Goal: Task Accomplishment & Management: Manage account settings

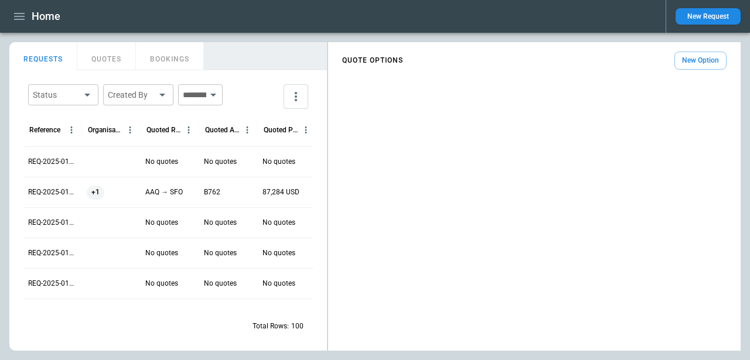
click at [103, 59] on button "QUOTES" at bounding box center [106, 56] width 59 height 28
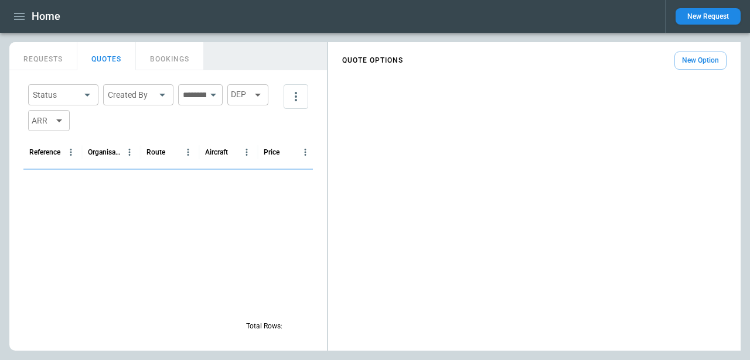
click at [168, 57] on button "BOOKINGS" at bounding box center [170, 56] width 68 height 28
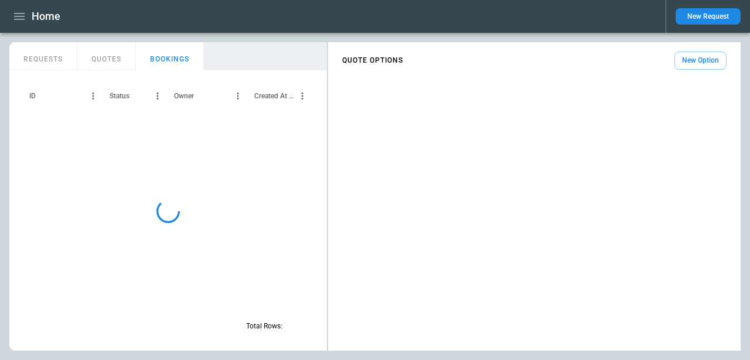
click at [94, 64] on button "QUOTES" at bounding box center [106, 56] width 59 height 28
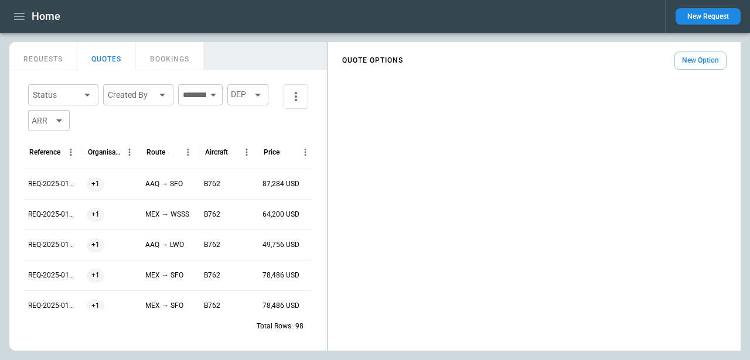
click at [53, 62] on button "REQUESTS" at bounding box center [43, 56] width 68 height 28
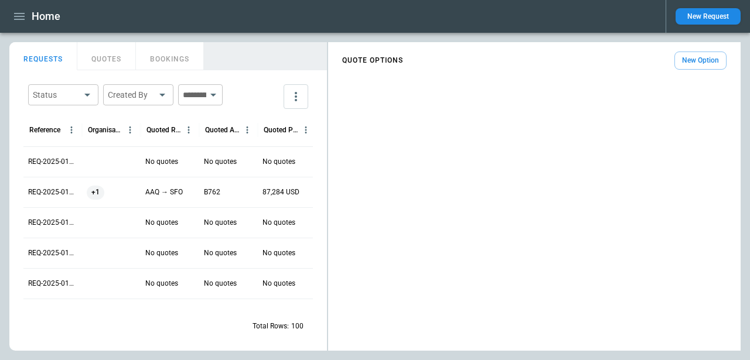
click at [51, 165] on p "REQ-2025-011173" at bounding box center [52, 162] width 49 height 10
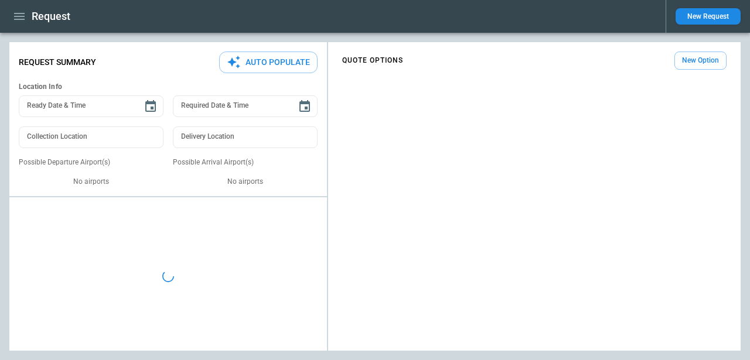
type textarea "*"
type input "**********"
type input "***"
type input "*******"
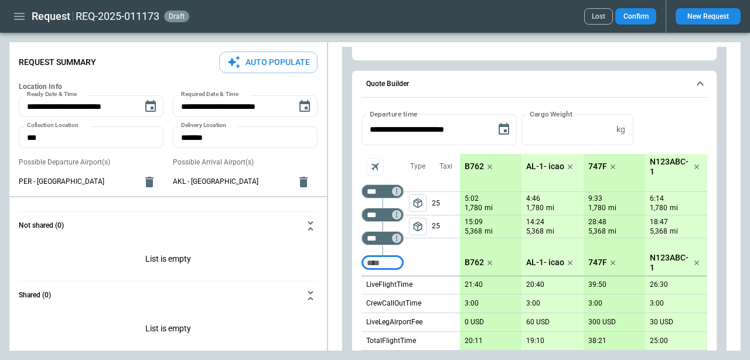
scroll to position [150, 0]
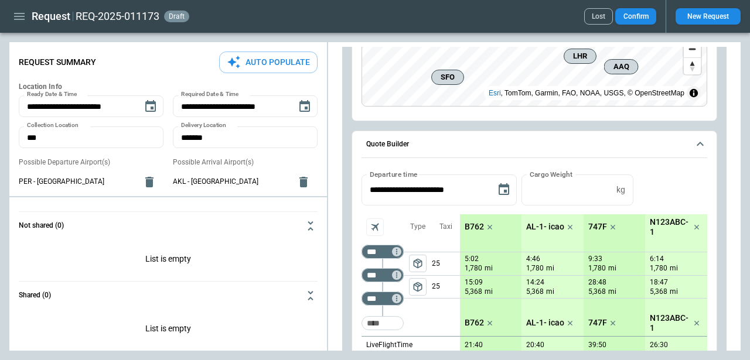
click at [705, 149] on icon "scrollable content" at bounding box center [700, 144] width 14 height 14
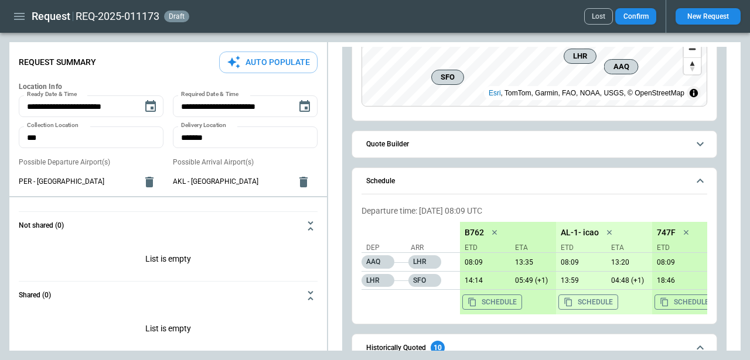
click at [700, 179] on icon "scrollable content" at bounding box center [700, 181] width 7 height 4
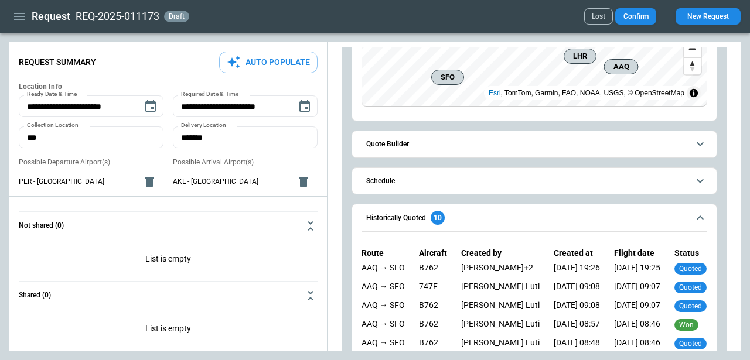
click at [699, 213] on icon "scrollable content" at bounding box center [700, 218] width 14 height 14
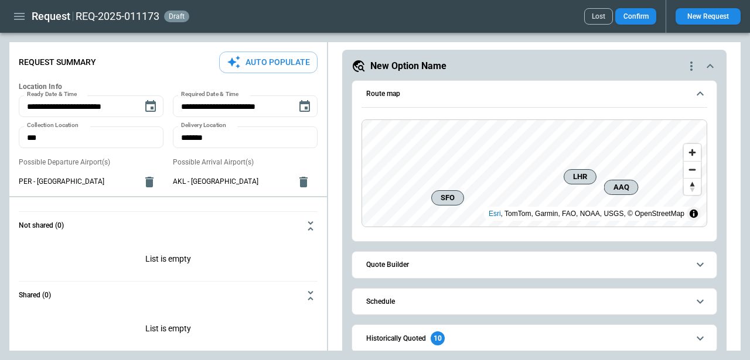
scroll to position [25, 0]
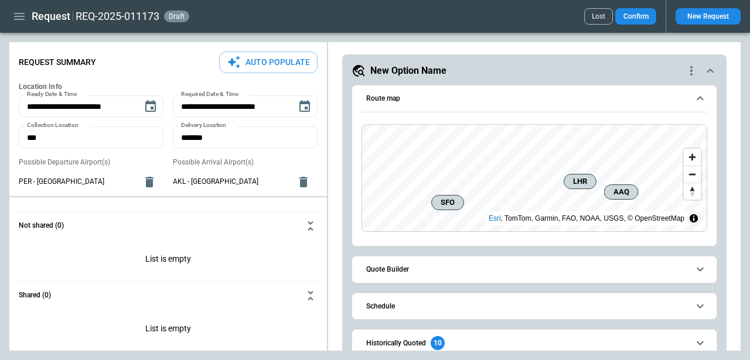
click at [698, 273] on icon "scrollable content" at bounding box center [700, 270] width 14 height 14
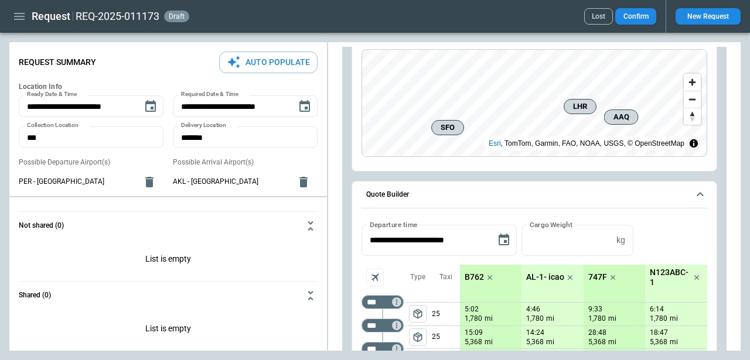
scroll to position [0, 0]
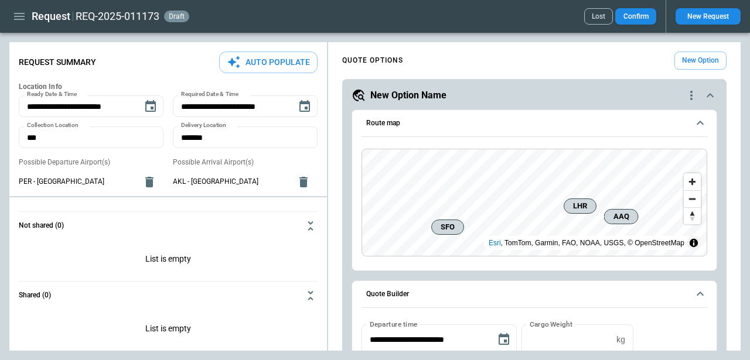
click at [256, 55] on button "Auto Populate" at bounding box center [268, 63] width 98 height 22
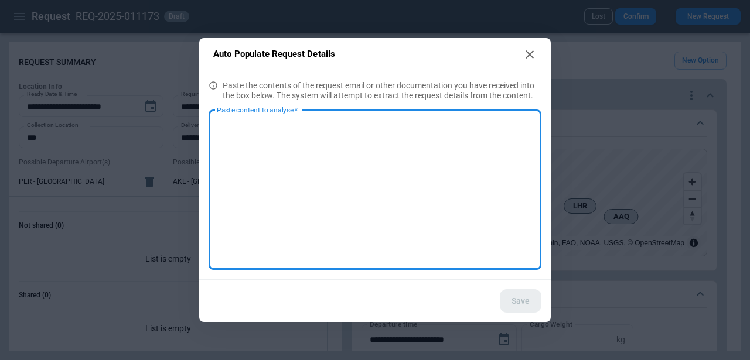
click at [531, 69] on h2 "Auto Populate Request Details" at bounding box center [375, 54] width 352 height 33
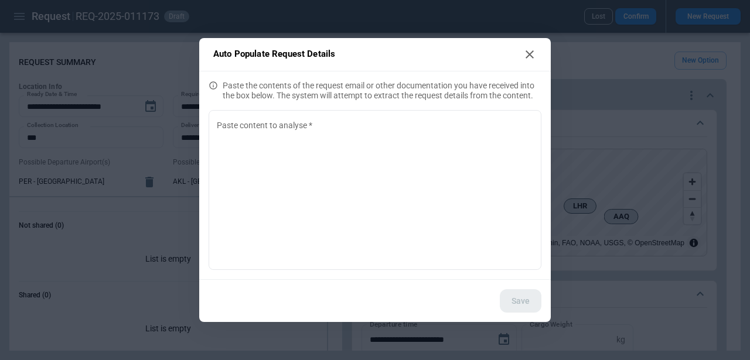
click at [533, 55] on icon at bounding box center [530, 54] width 14 height 14
type textarea "*"
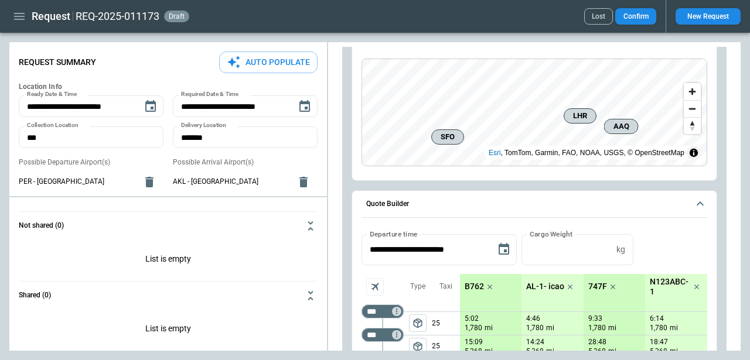
scroll to position [106, 0]
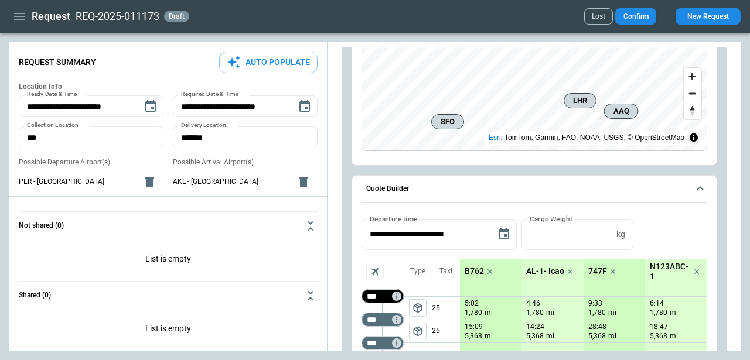
click at [383, 300] on input "***" at bounding box center [380, 297] width 33 height 12
type input "***"
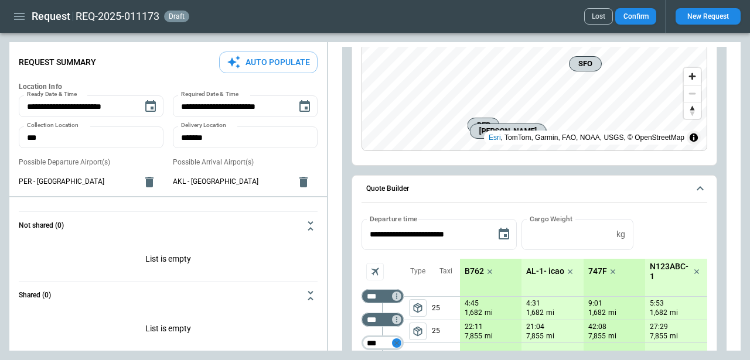
click at [397, 346] on icon "Not found" at bounding box center [397, 343] width 8 height 8
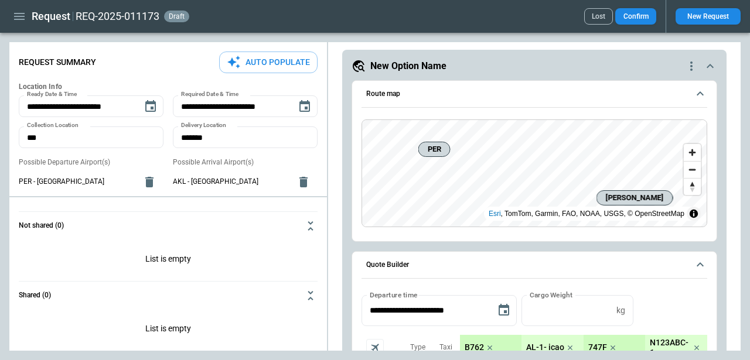
scroll to position [31, 0]
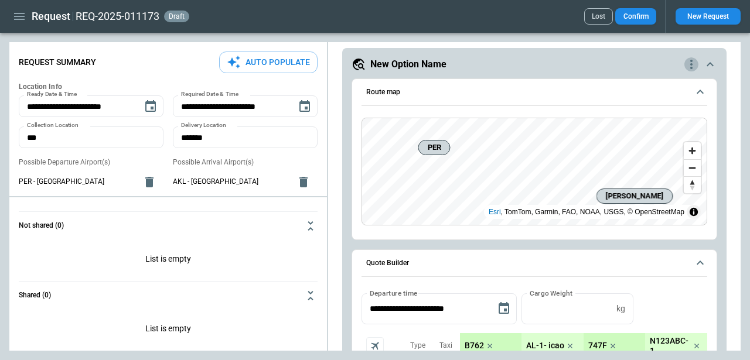
click at [686, 63] on icon "quote-option-actions" at bounding box center [692, 64] width 14 height 14
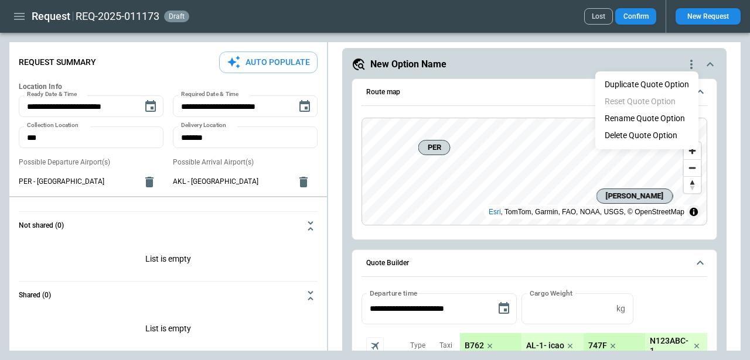
click at [663, 80] on button "Duplicate Quote Option" at bounding box center [647, 84] width 103 height 17
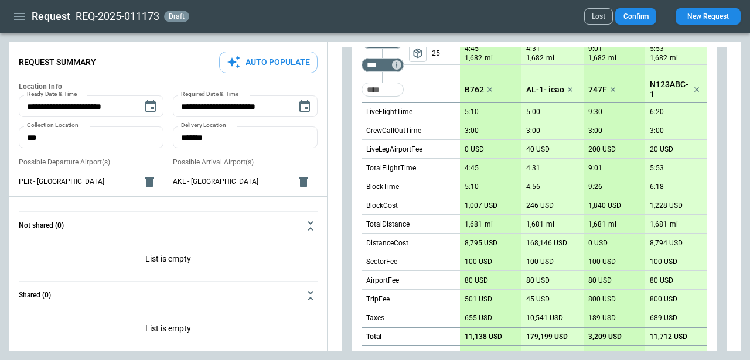
scroll to position [996, 0]
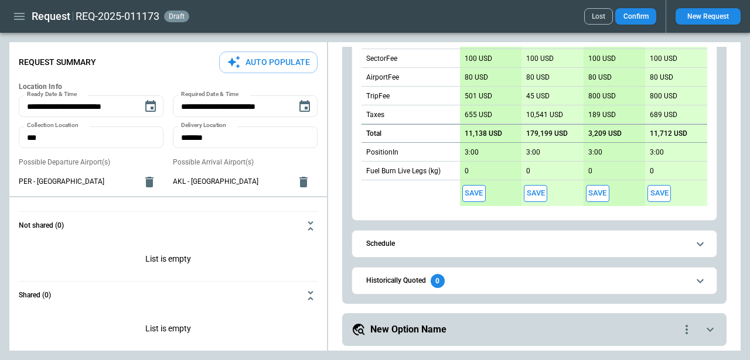
click at [657, 329] on div "New Option Name" at bounding box center [516, 330] width 328 height 14
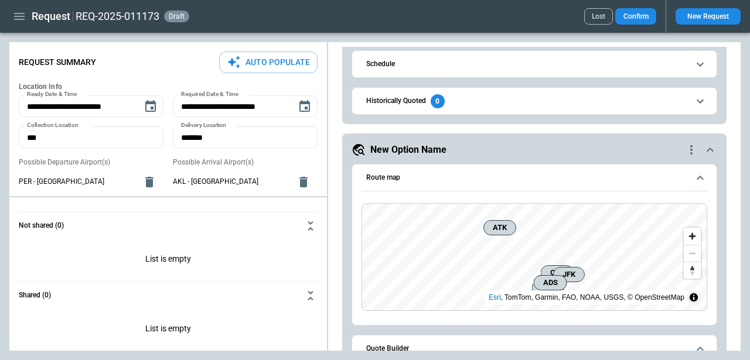
scroll to position [1162, 0]
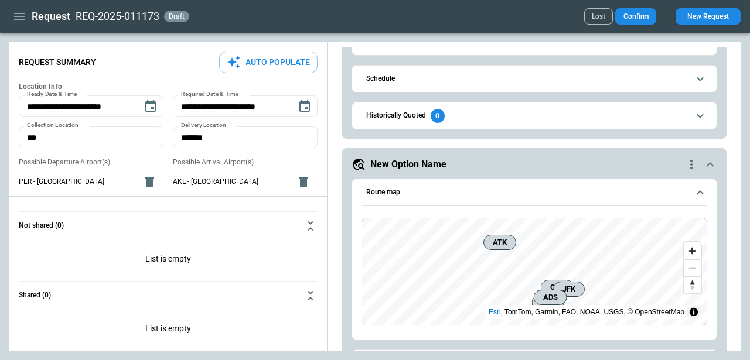
click at [689, 162] on icon "quote-option-actions" at bounding box center [692, 165] width 14 height 14
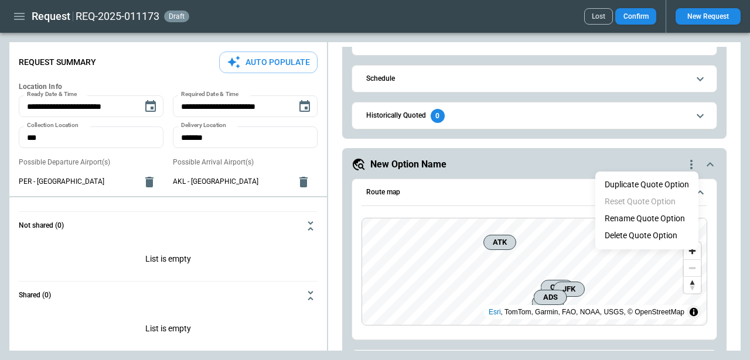
click at [651, 234] on li "Delete Quote Option" at bounding box center [647, 235] width 103 height 17
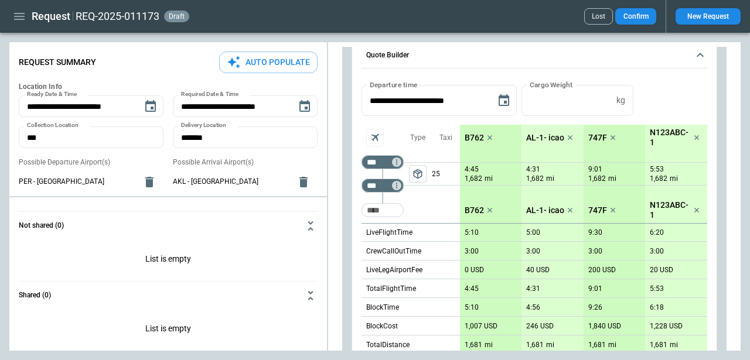
scroll to position [678, 0]
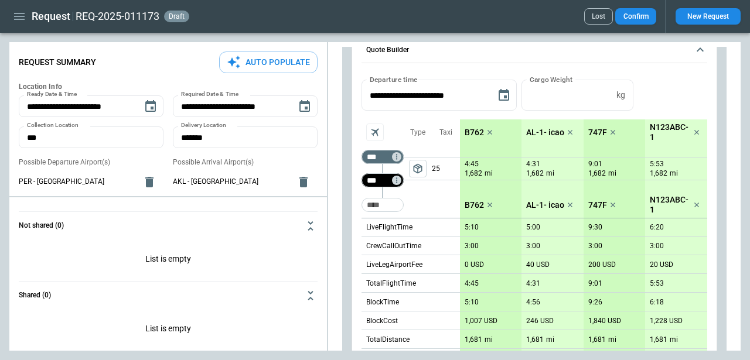
click at [370, 177] on input "***" at bounding box center [380, 181] width 33 height 12
click at [387, 180] on input "****" at bounding box center [380, 181] width 33 height 12
type input "***"
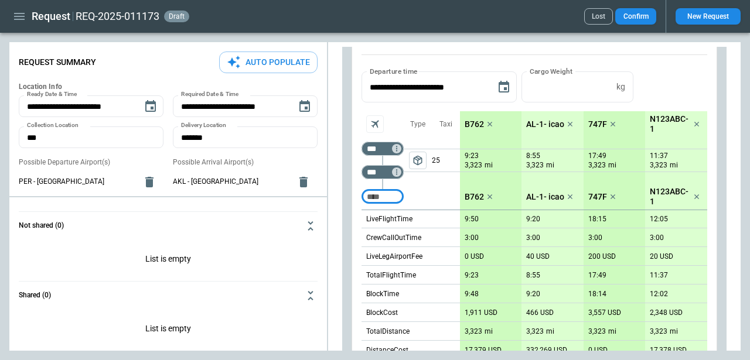
scroll to position [679, 0]
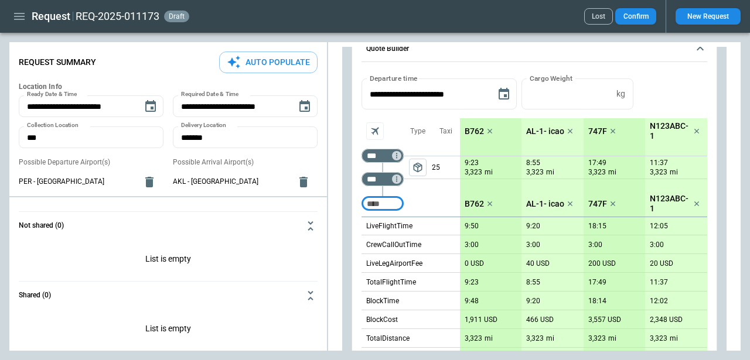
click at [379, 128] on icon "Aircraft selection" at bounding box center [375, 131] width 12 height 12
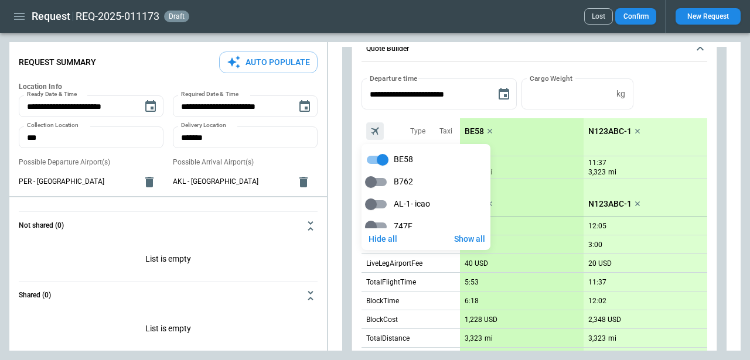
scroll to position [36, 0]
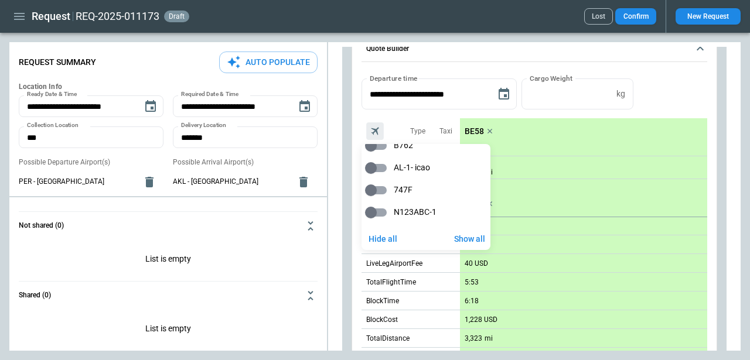
click at [715, 165] on div at bounding box center [375, 180] width 750 height 360
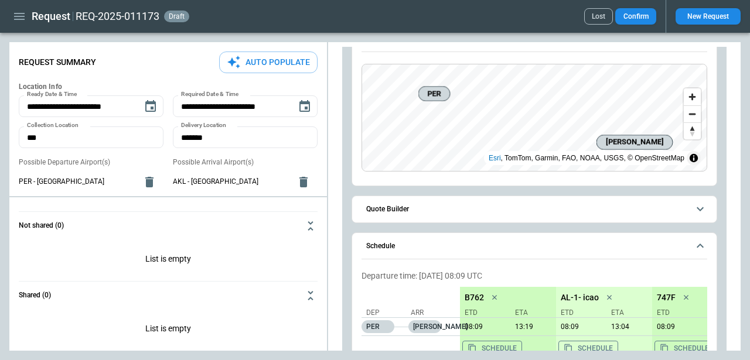
scroll to position [0, 0]
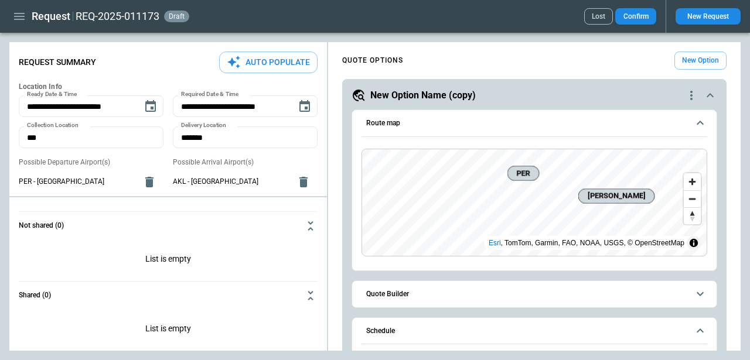
click at [702, 124] on icon "scrollable content" at bounding box center [700, 123] width 14 height 14
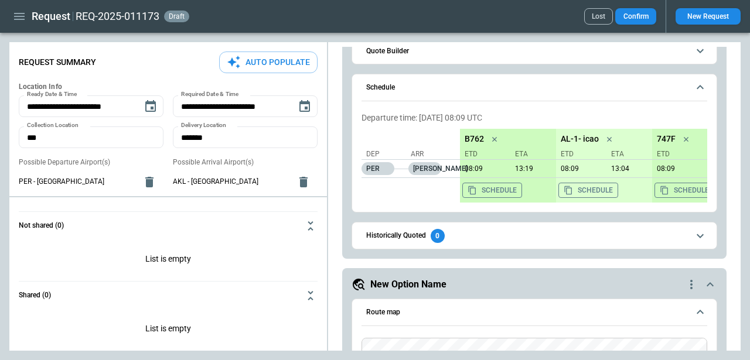
scroll to position [157, 0]
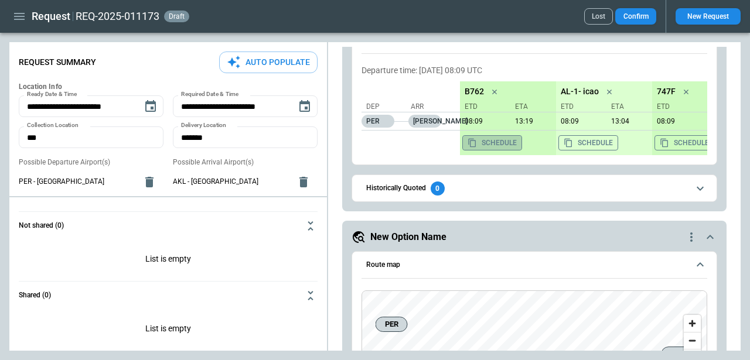
click at [495, 149] on button "Schedule" at bounding box center [492, 142] width 60 height 15
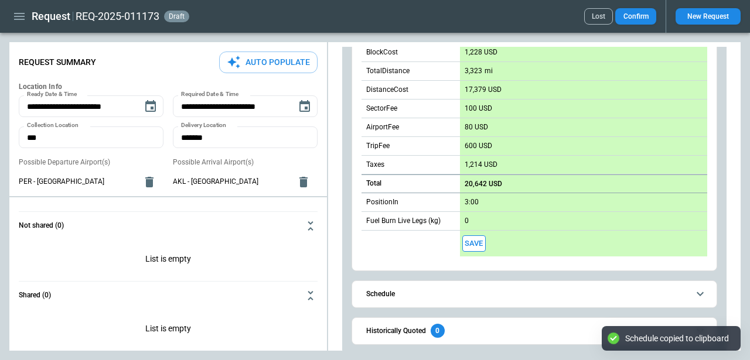
scroll to position [820, 0]
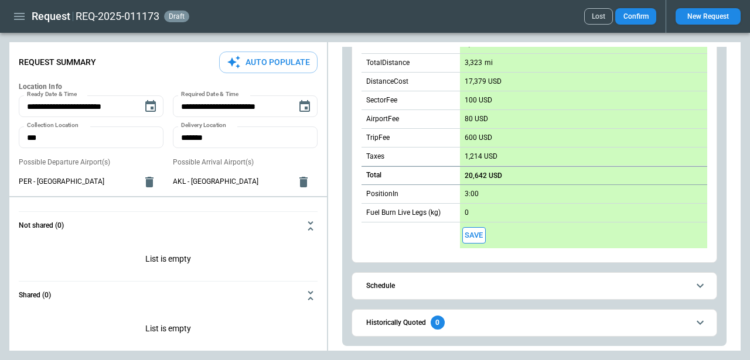
click at [501, 273] on button "Schedule" at bounding box center [535, 286] width 346 height 26
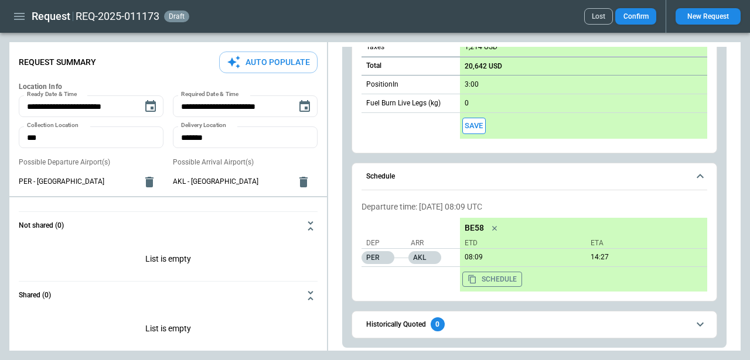
scroll to position [931, 0]
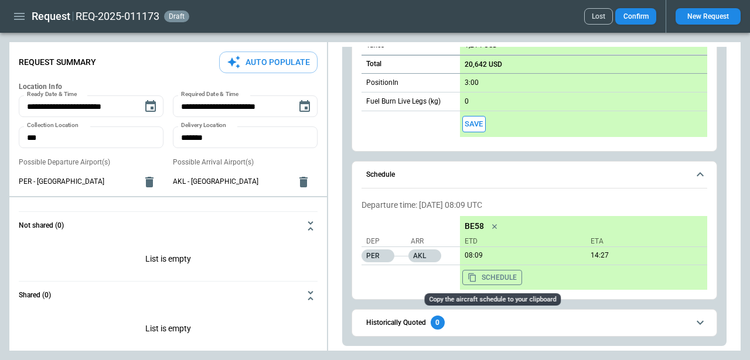
click at [499, 278] on button "Schedule" at bounding box center [492, 277] width 60 height 15
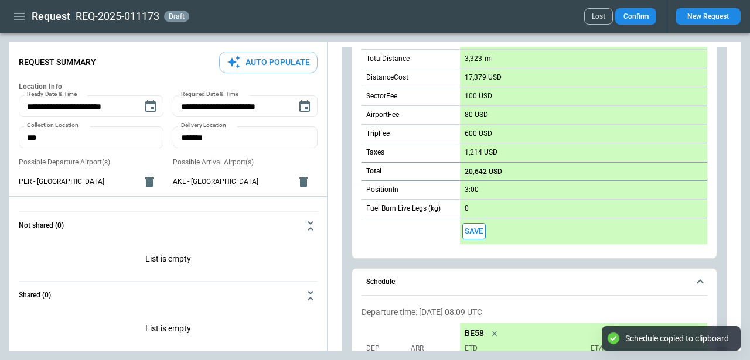
scroll to position [825, 0]
click at [462, 236] on button "Save" at bounding box center [473, 231] width 23 height 17
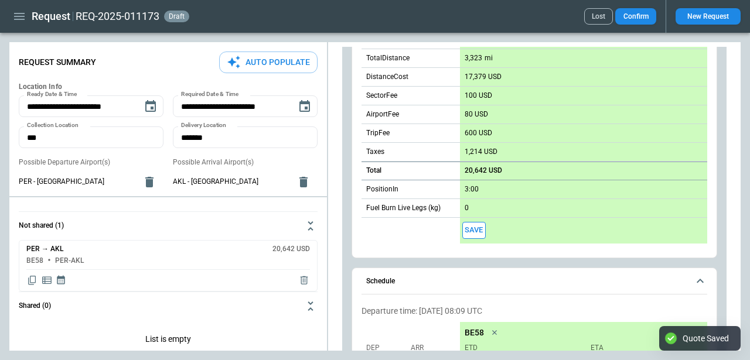
type textarea "*"
click at [62, 278] on icon "Display quote schedule" at bounding box center [61, 280] width 8 height 9
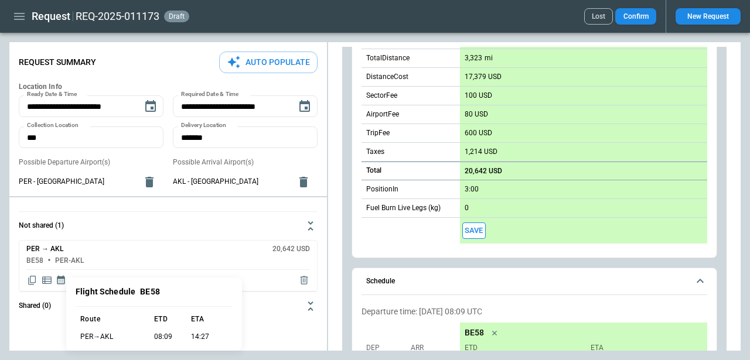
click at [59, 284] on div at bounding box center [375, 180] width 750 height 360
click at [484, 276] on button "Schedule" at bounding box center [535, 281] width 346 height 27
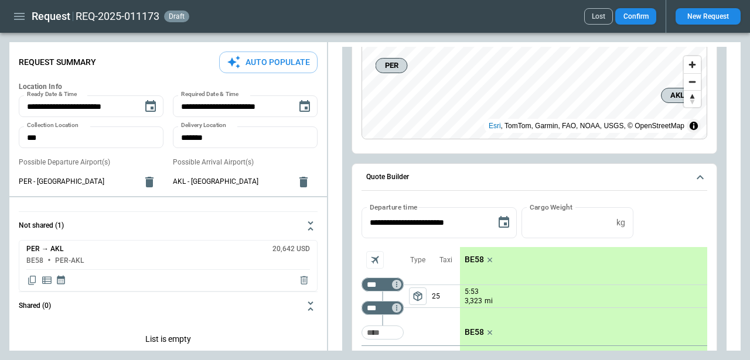
scroll to position [416, 0]
click at [594, 173] on span "Quote Builder" at bounding box center [527, 177] width 322 height 8
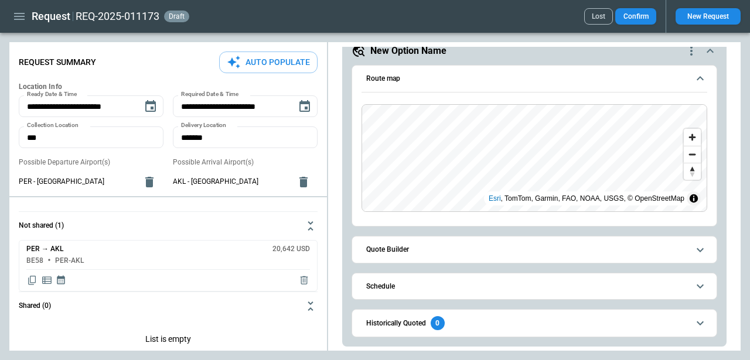
scroll to position [343, 0]
click at [700, 75] on icon "scrollable content" at bounding box center [700, 79] width 14 height 14
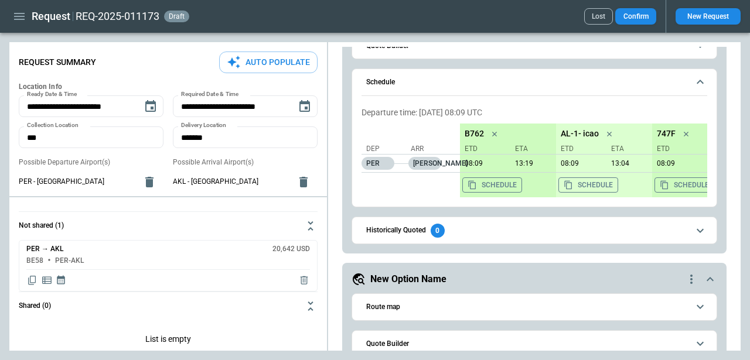
scroll to position [0, 0]
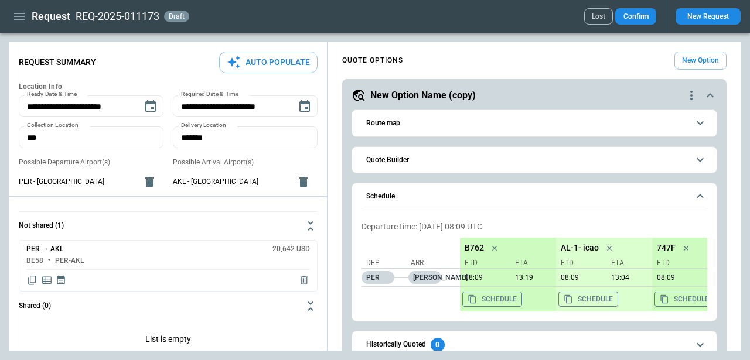
click at [693, 188] on button "Schedule" at bounding box center [535, 196] width 346 height 27
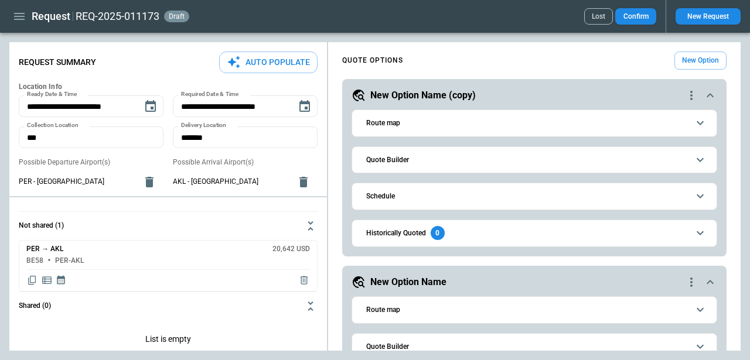
click at [19, 21] on icon "button" at bounding box center [19, 16] width 14 height 14
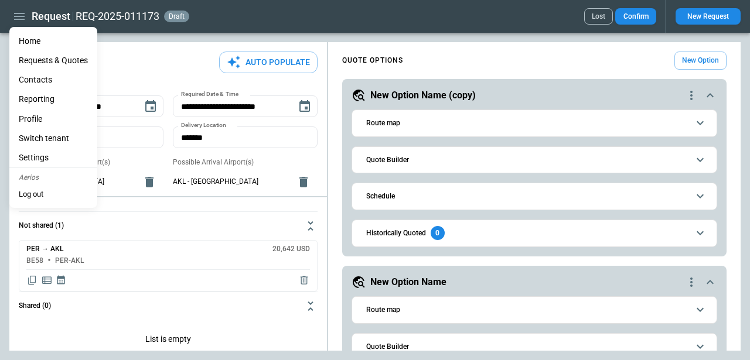
click at [43, 59] on Quotes "Requests & Quotes" at bounding box center [53, 60] width 88 height 19
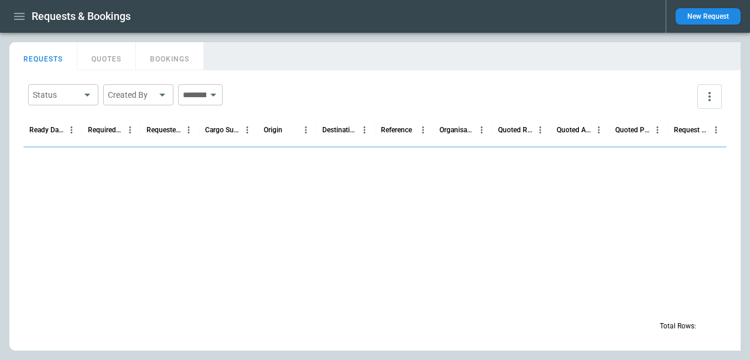
click at [121, 53] on button "QUOTES" at bounding box center [106, 56] width 59 height 28
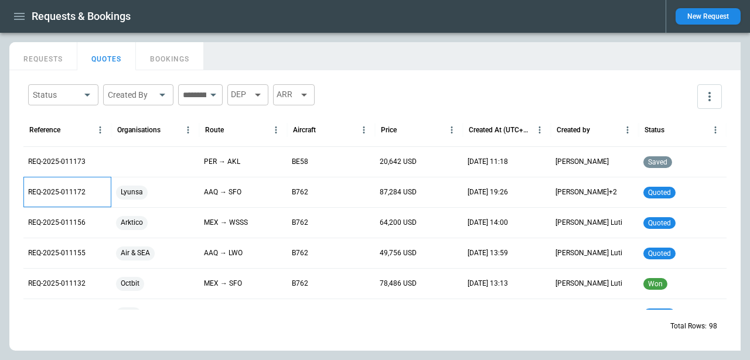
click at [77, 195] on p "REQ-2025-011172" at bounding box center [56, 193] width 57 height 10
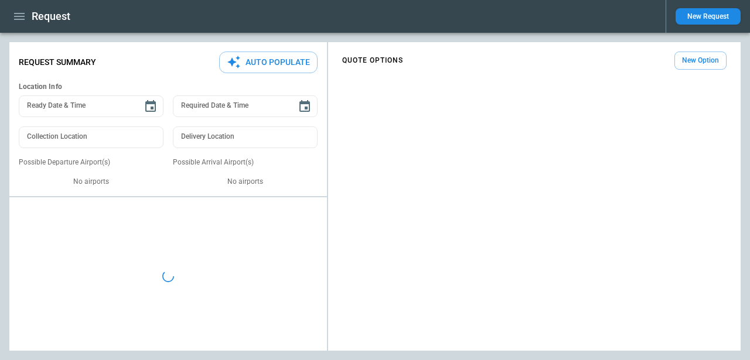
type textarea "*"
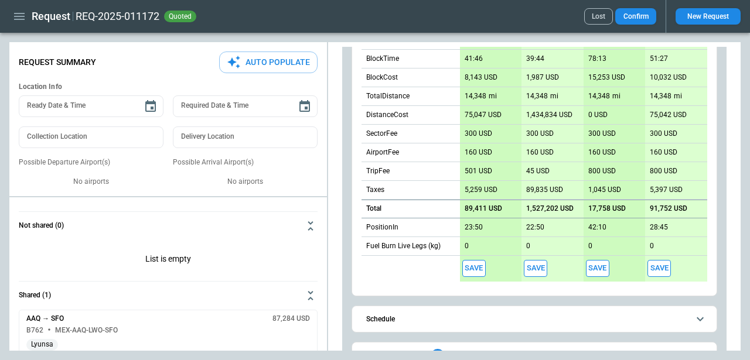
scroll to position [568, 0]
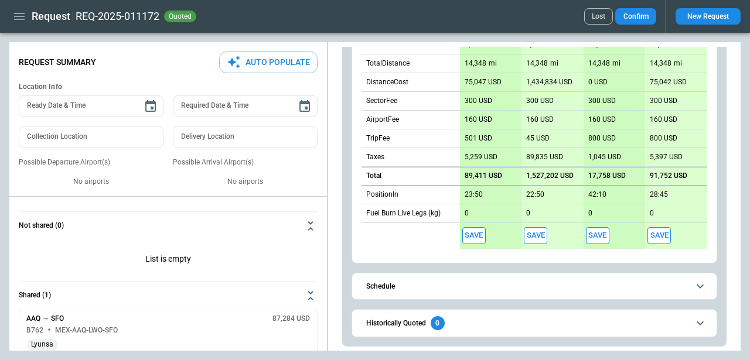
click at [701, 314] on button "Historically Quoted 0" at bounding box center [535, 323] width 346 height 26
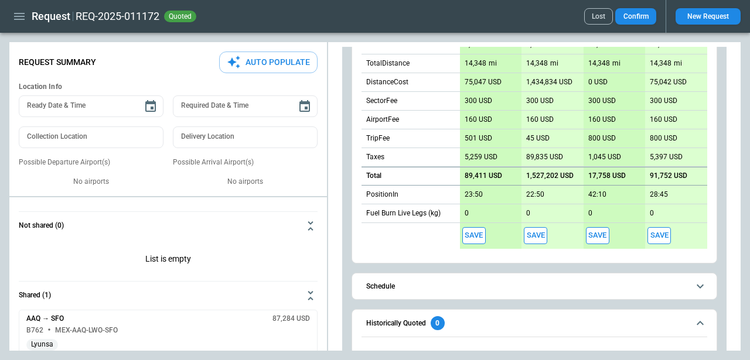
click at [701, 322] on icon "scrollable content" at bounding box center [700, 323] width 7 height 4
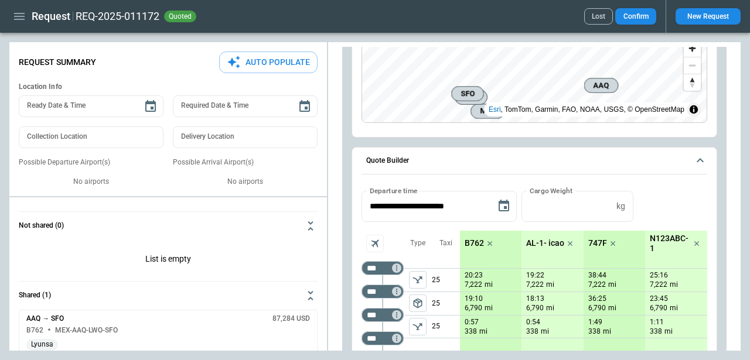
scroll to position [0, 0]
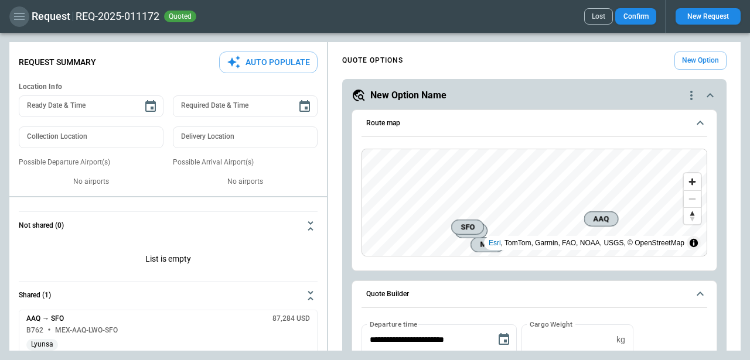
click at [23, 12] on icon "button" at bounding box center [19, 16] width 14 height 14
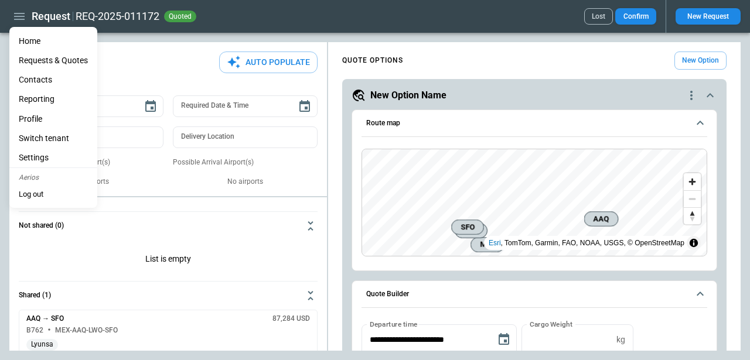
click at [46, 60] on Quotes "Requests & Quotes" at bounding box center [53, 60] width 88 height 19
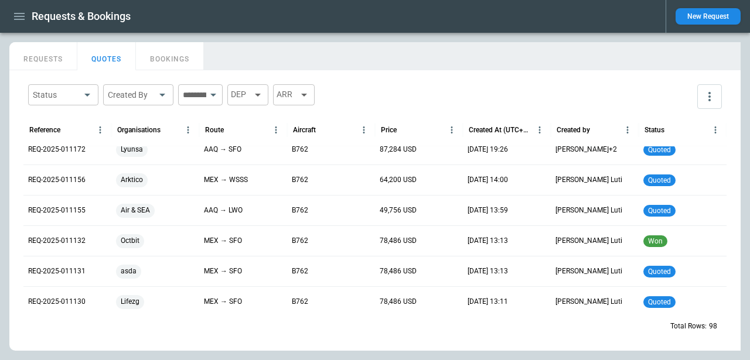
scroll to position [38, 0]
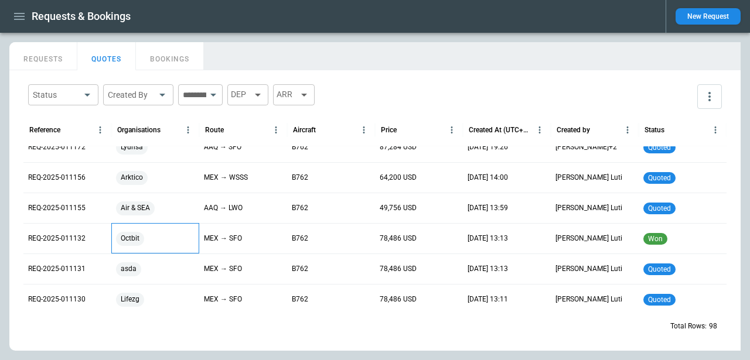
click at [191, 237] on div "Octbit" at bounding box center [155, 239] width 79 height 14
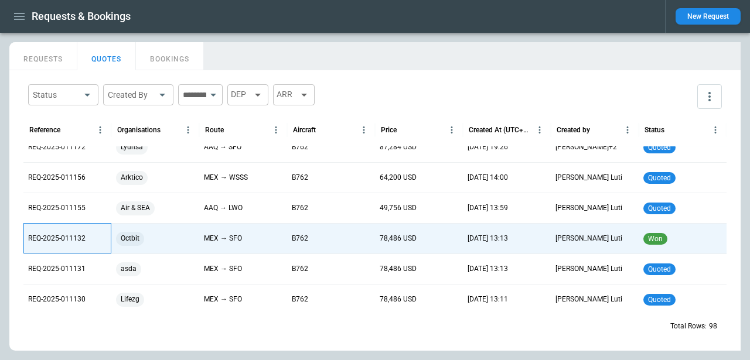
click at [76, 243] on p "REQ-2025-011132" at bounding box center [56, 239] width 57 height 10
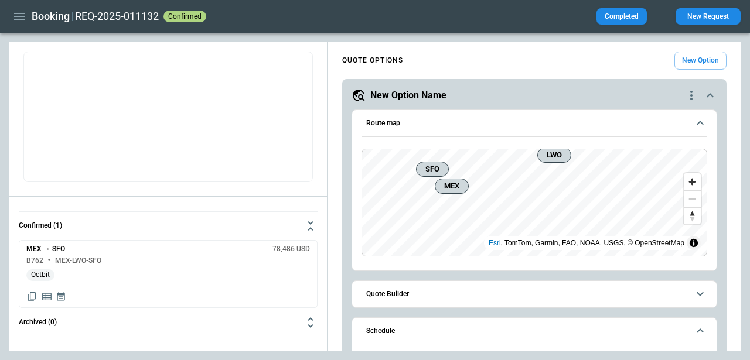
scroll to position [329, 0]
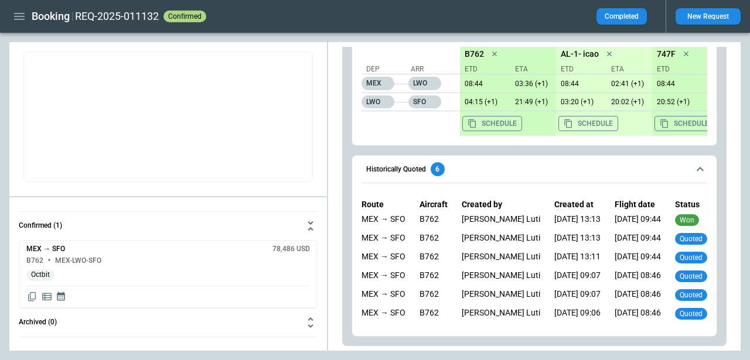
click at [693, 169] on icon "scrollable content" at bounding box center [700, 169] width 14 height 14
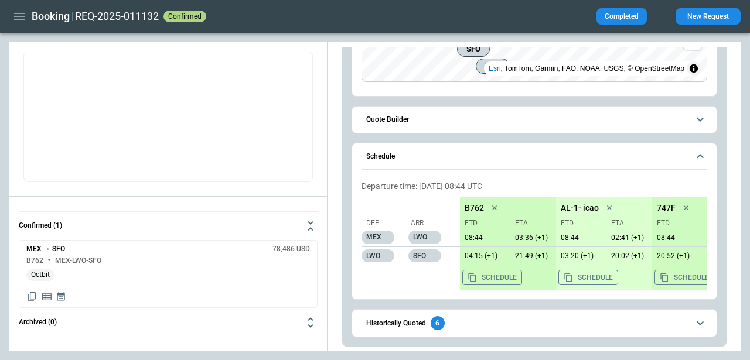
click at [704, 157] on icon "scrollable content" at bounding box center [700, 156] width 14 height 14
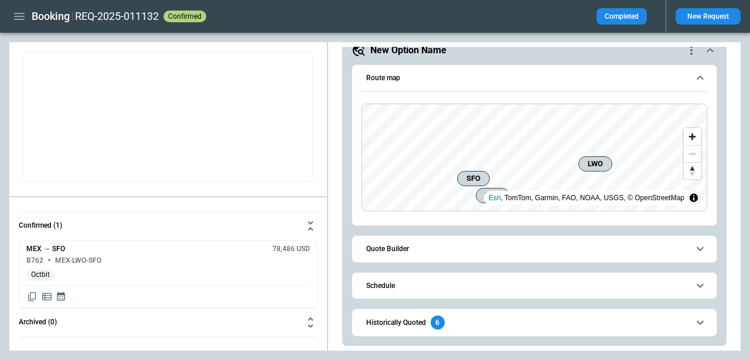
scroll to position [45, 0]
click at [212, 248] on div "MEX → SFO 78,486 USD" at bounding box center [168, 250] width 284 height 8
click at [32, 250] on h6 "MEX → SFO" at bounding box center [45, 250] width 39 height 8
click at [25, 11] on icon "button" at bounding box center [19, 16] width 14 height 14
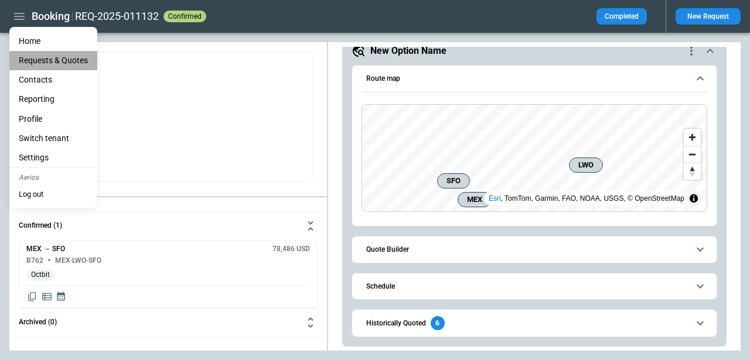
click at [56, 60] on Quotes "Requests & Quotes" at bounding box center [53, 60] width 88 height 19
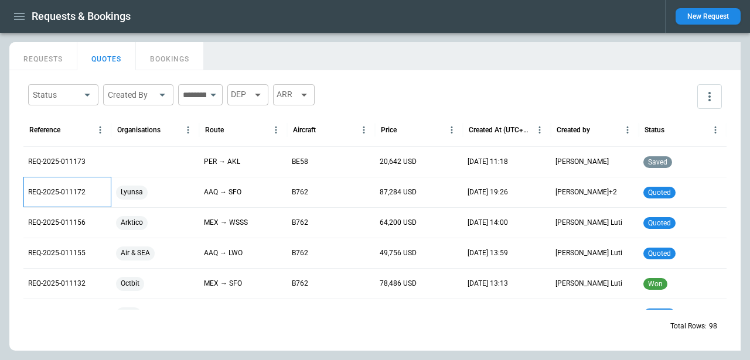
click at [74, 188] on p "REQ-2025-011172" at bounding box center [56, 193] width 57 height 10
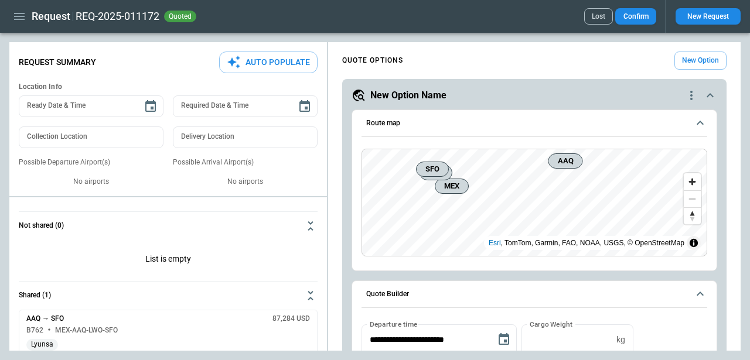
click at [601, 17] on button "Lost" at bounding box center [598, 16] width 29 height 16
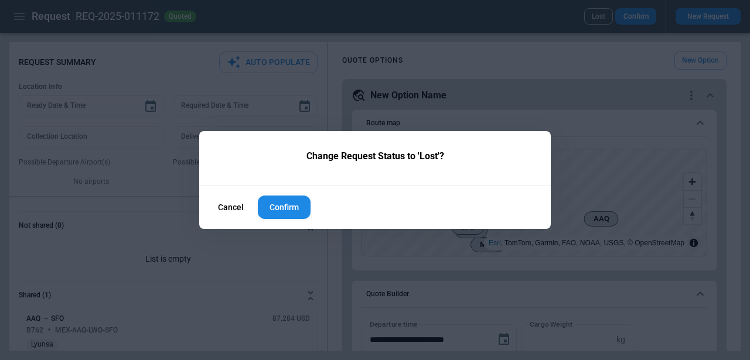
click at [290, 210] on button "Confirm" at bounding box center [284, 208] width 53 height 24
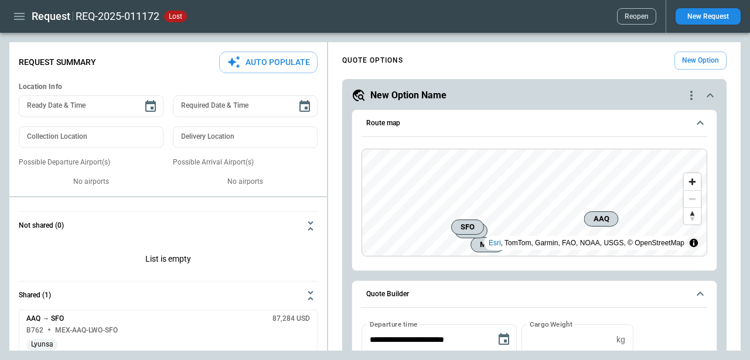
click at [175, 64] on div "Request Summary Auto Populate" at bounding box center [168, 63] width 299 height 22
click at [141, 53] on div "Request Summary Auto Populate" at bounding box center [168, 63] width 299 height 22
click at [630, 18] on button "Reopen" at bounding box center [636, 16] width 39 height 16
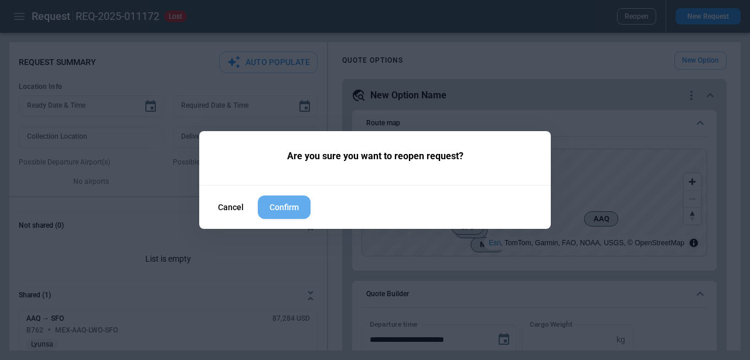
click at [295, 212] on button "Confirm" at bounding box center [284, 208] width 53 height 24
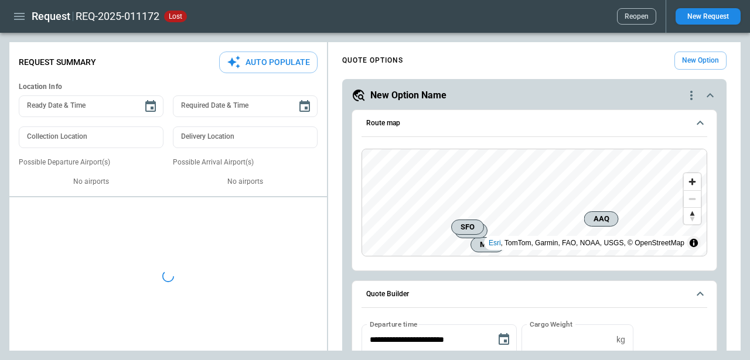
type textarea "*"
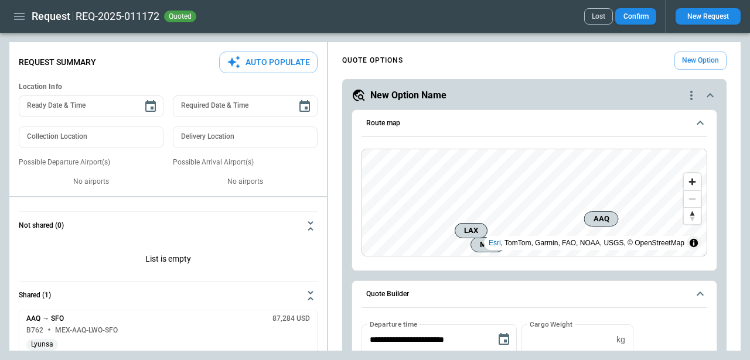
type input "****"
click at [244, 80] on div "Request Summary Auto Populate Location Info Ready Date & Time Ready Date & Time…" at bounding box center [168, 251] width 318 height 408
click at [199, 304] on div "**********" at bounding box center [375, 196] width 732 height 309
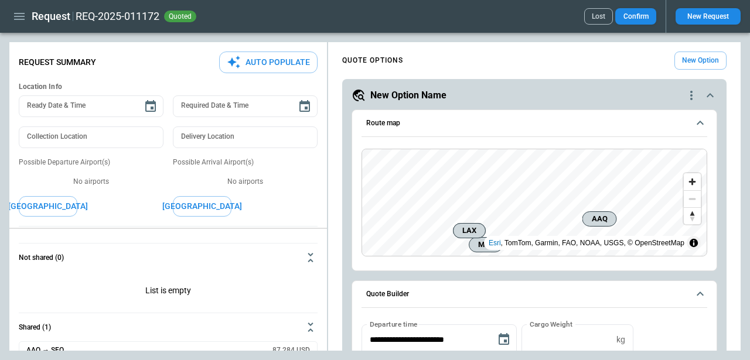
click at [206, 246] on div "**********" at bounding box center [375, 196] width 732 height 309
click at [18, 14] on icon "button" at bounding box center [19, 16] width 14 height 14
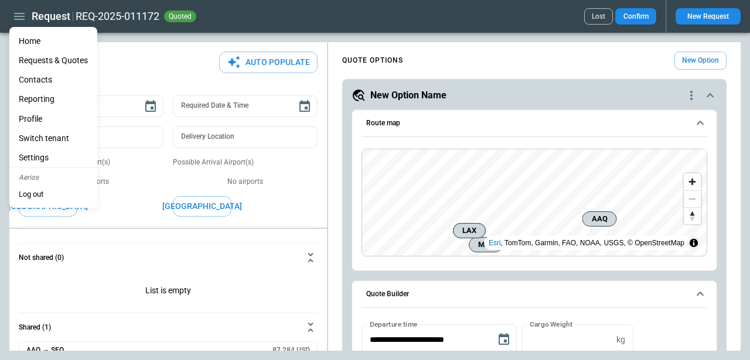
click at [29, 44] on li "Home" at bounding box center [53, 41] width 88 height 19
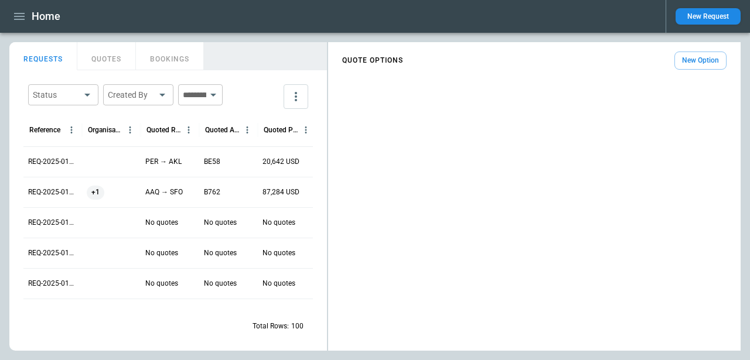
click at [695, 54] on button "New Option" at bounding box center [701, 61] width 52 height 18
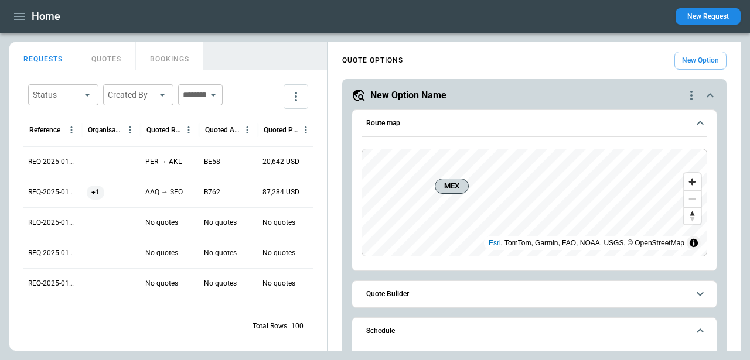
click at [689, 59] on button "New Option" at bounding box center [701, 61] width 52 height 18
click at [701, 62] on button "New Option" at bounding box center [701, 61] width 52 height 18
click at [304, 102] on button "more" at bounding box center [296, 96] width 25 height 25
click at [259, 89] on div at bounding box center [375, 180] width 750 height 360
click at [39, 158] on p "REQ-2025-011173" at bounding box center [52, 162] width 49 height 10
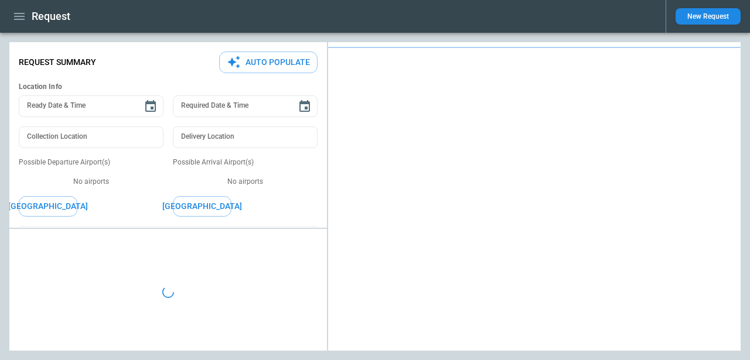
type input "**********"
type input "***"
type input "*******"
type textarea "*"
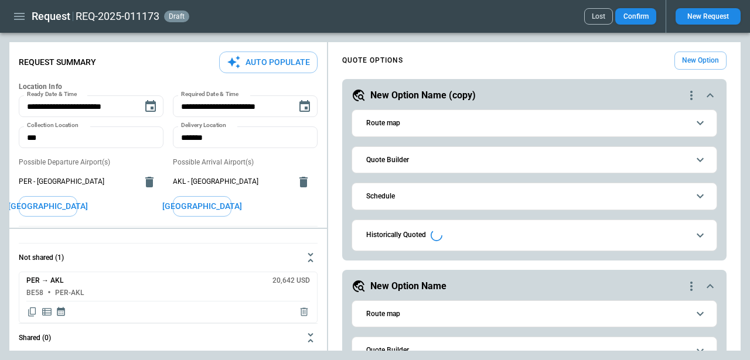
type input "**********"
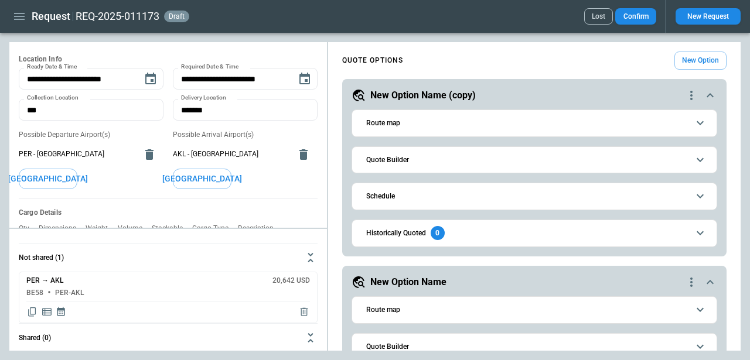
scroll to position [25, 0]
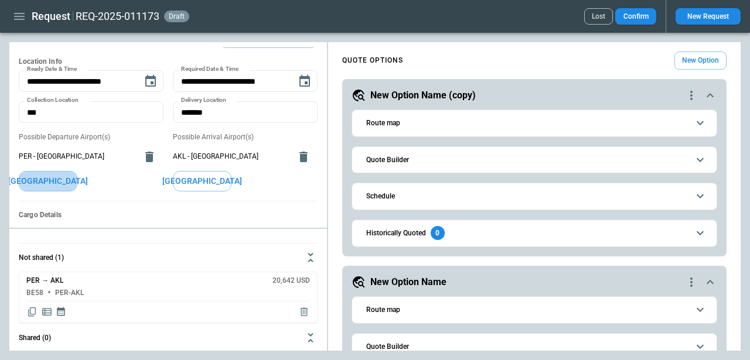
click at [56, 188] on button "[GEOGRAPHIC_DATA]" at bounding box center [48, 181] width 59 height 21
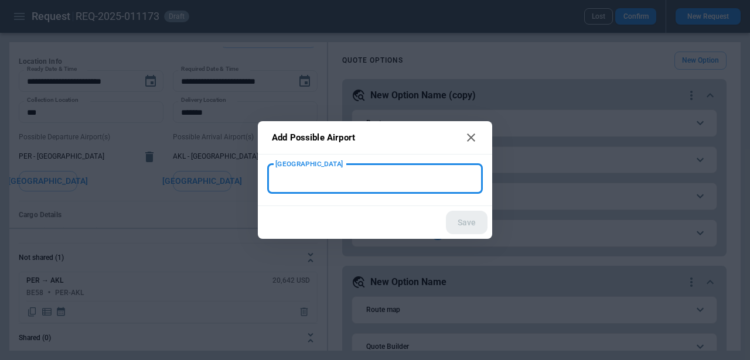
click at [339, 188] on input "[GEOGRAPHIC_DATA]" at bounding box center [375, 179] width 206 height 21
type input "*"
click at [471, 135] on icon at bounding box center [471, 138] width 14 height 14
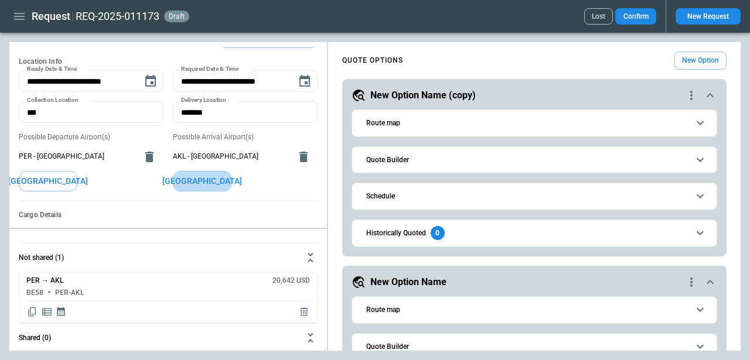
click at [216, 175] on button "[GEOGRAPHIC_DATA]" at bounding box center [202, 181] width 59 height 21
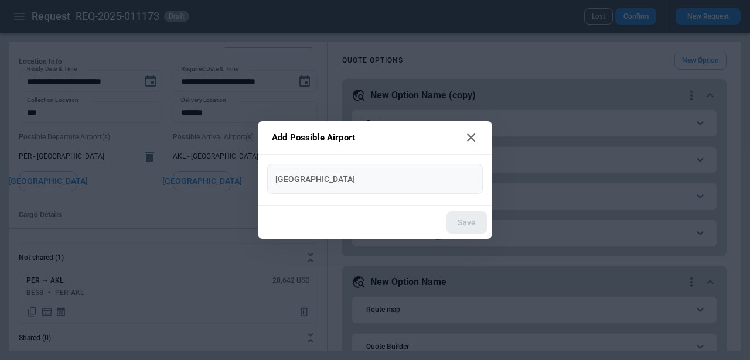
click at [289, 189] on input "[GEOGRAPHIC_DATA]" at bounding box center [375, 179] width 206 height 21
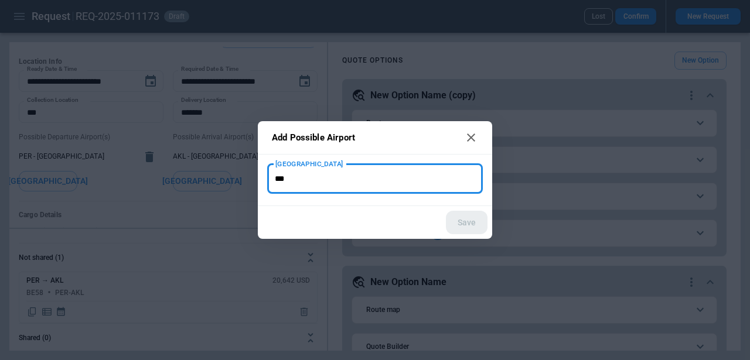
type input "***"
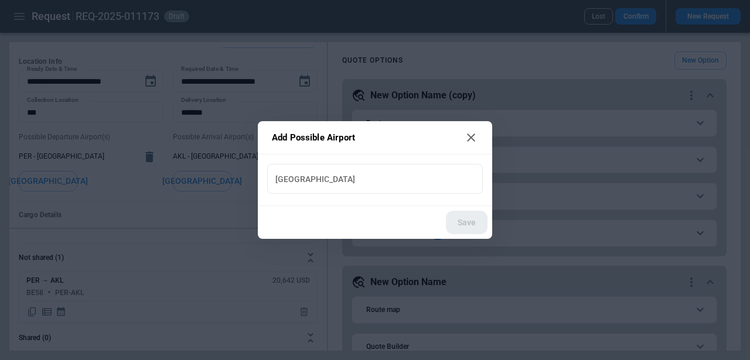
click at [465, 137] on icon at bounding box center [471, 138] width 14 height 14
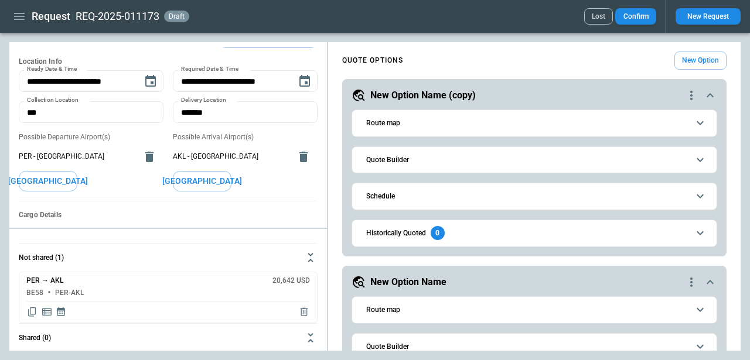
scroll to position [0, 0]
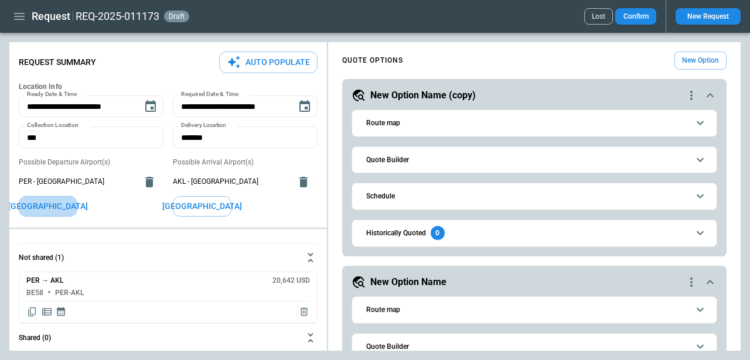
click at [47, 215] on button "[GEOGRAPHIC_DATA]" at bounding box center [48, 206] width 59 height 21
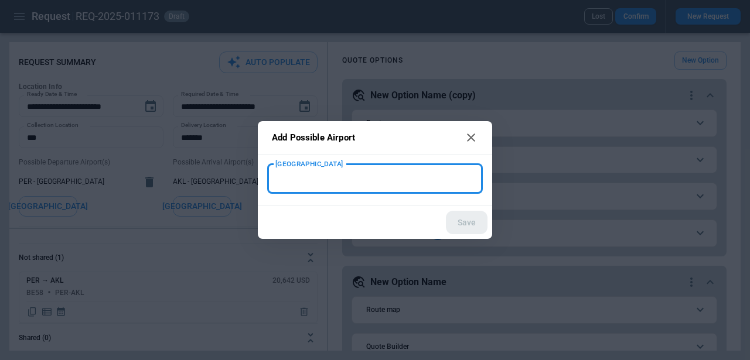
click at [315, 184] on input "[GEOGRAPHIC_DATA]" at bounding box center [375, 179] width 206 height 21
type input "***"
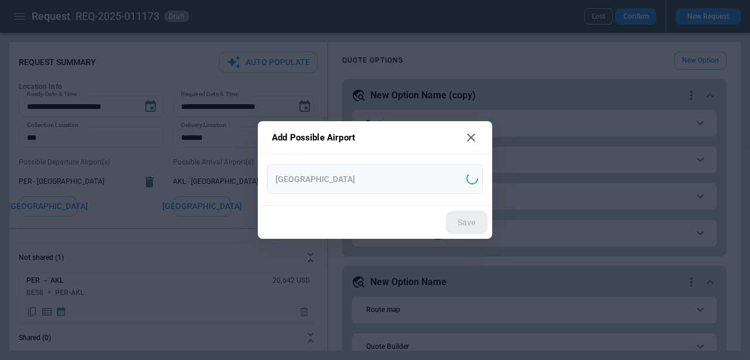
type input "**********"
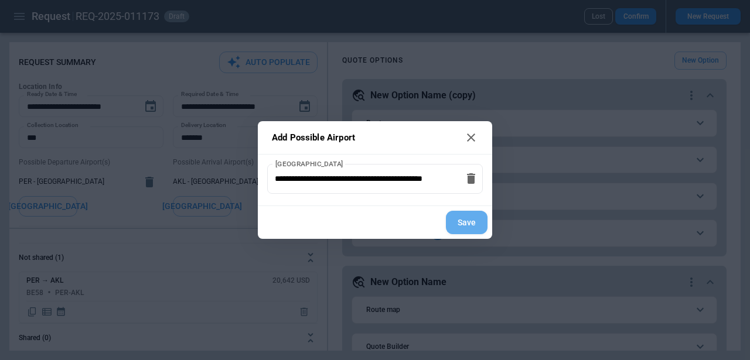
click at [472, 227] on button "Save" at bounding box center [467, 223] width 42 height 24
type textarea "*"
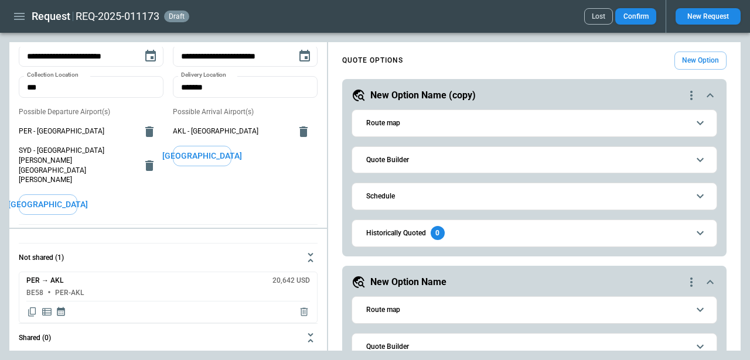
scroll to position [51, 0]
click at [217, 156] on button "[GEOGRAPHIC_DATA]" at bounding box center [202, 155] width 59 height 21
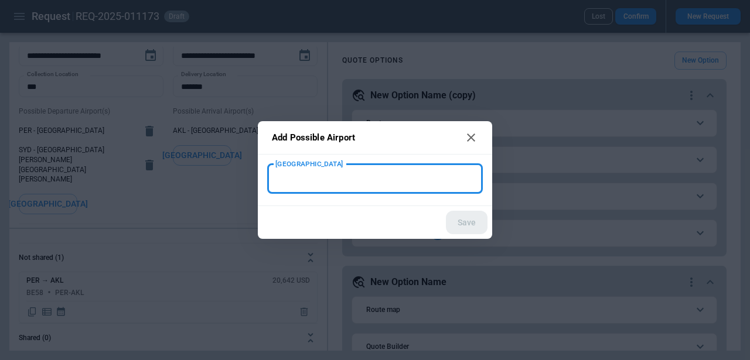
click at [336, 185] on input "[GEOGRAPHIC_DATA]" at bounding box center [375, 179] width 206 height 21
type input "***"
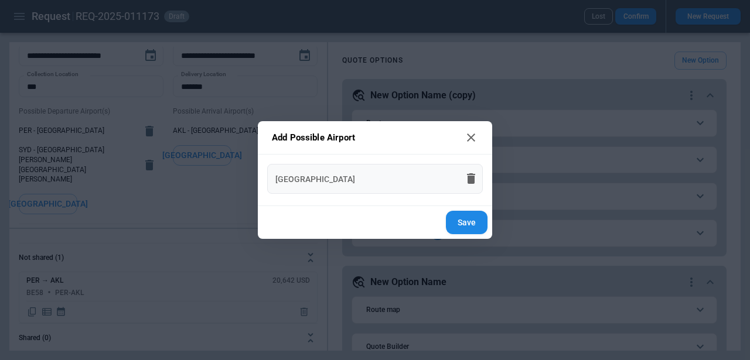
type input "**********"
click at [478, 215] on button "Save" at bounding box center [467, 223] width 42 height 24
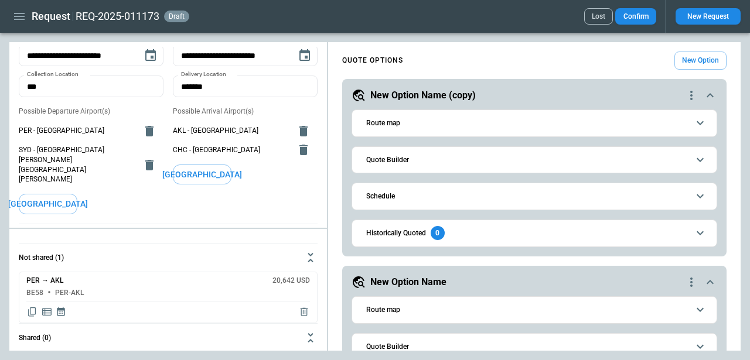
scroll to position [280, 0]
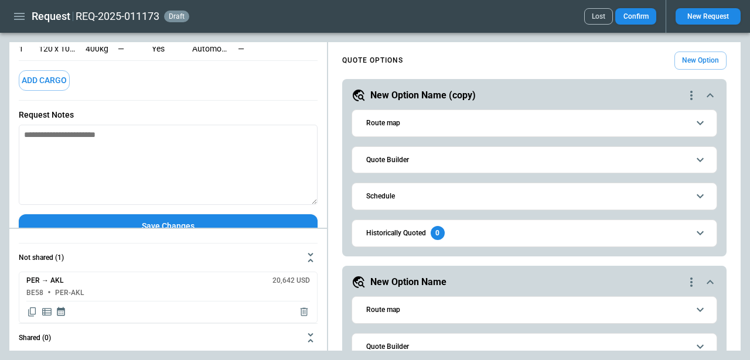
click at [172, 215] on button "Save Changes" at bounding box center [168, 227] width 299 height 24
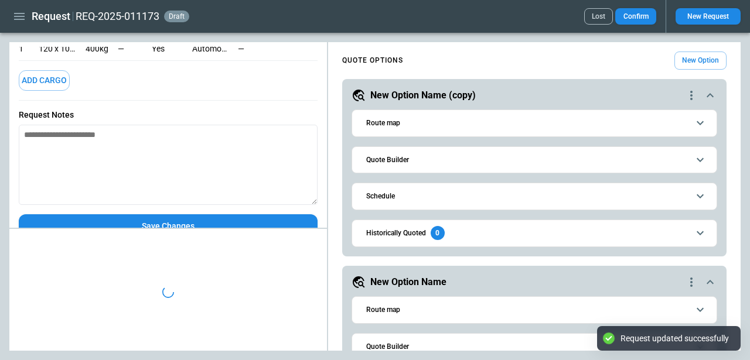
type textarea "*"
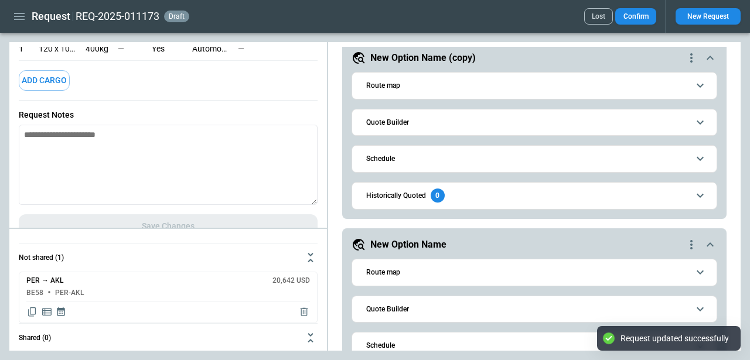
scroll to position [0, 0]
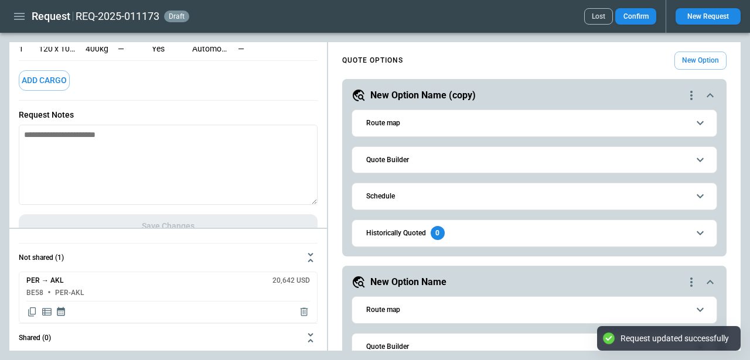
click at [511, 163] on span "Quote Builder" at bounding box center [527, 161] width 322 height 8
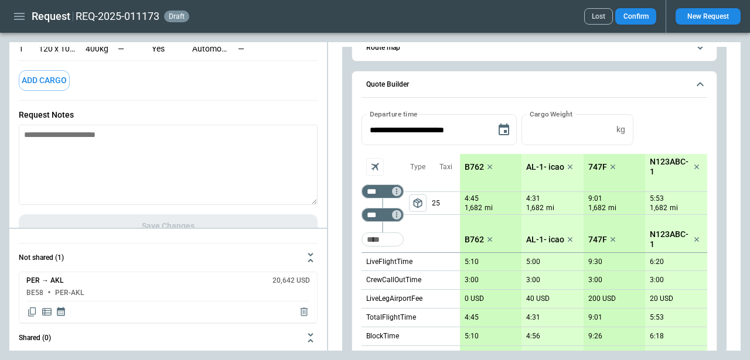
scroll to position [74, 0]
click at [519, 80] on button "Quote Builder" at bounding box center [535, 86] width 346 height 27
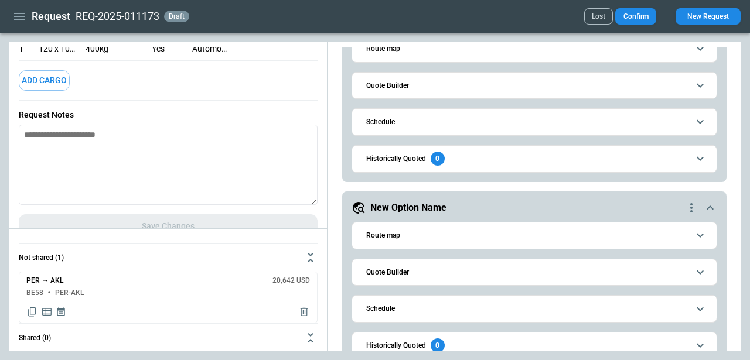
click at [498, 279] on button "Quote Builder" at bounding box center [535, 273] width 346 height 26
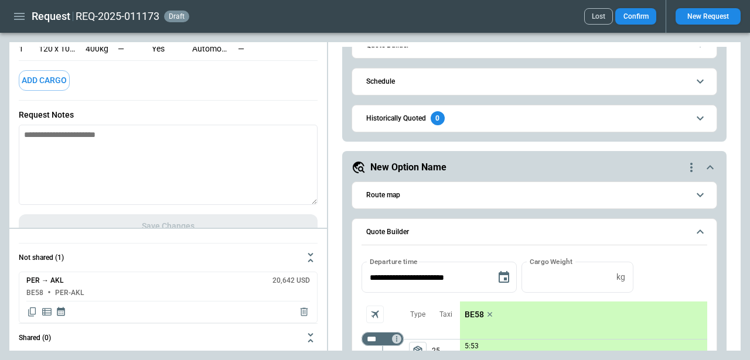
scroll to position [117, 0]
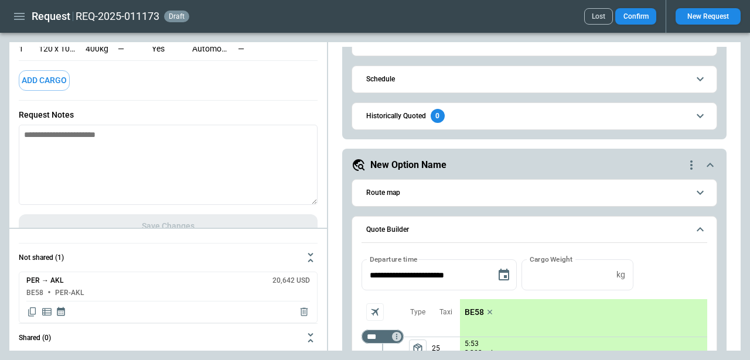
click at [516, 229] on span "Quote Builder" at bounding box center [527, 230] width 322 height 8
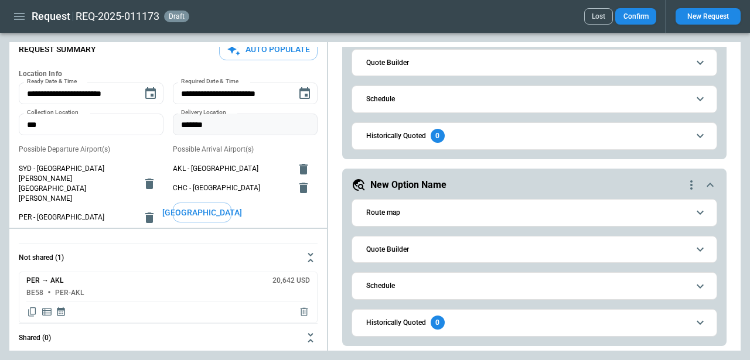
scroll to position [0, 0]
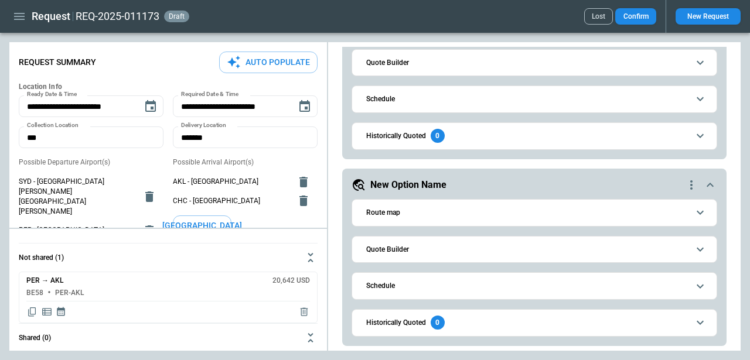
click at [333, 60] on div "**********" at bounding box center [534, 151] width 413 height 402
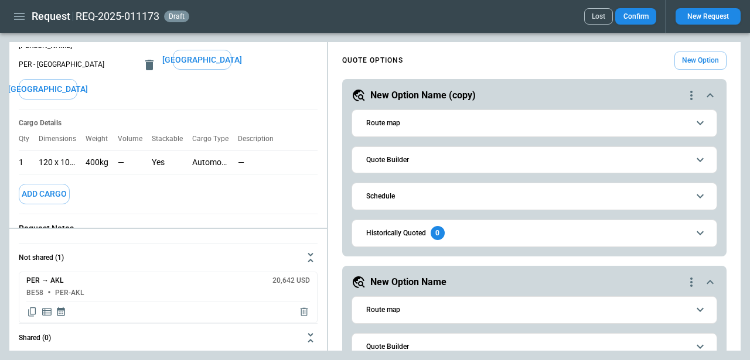
click at [709, 94] on icon "scrollable content" at bounding box center [710, 96] width 14 height 14
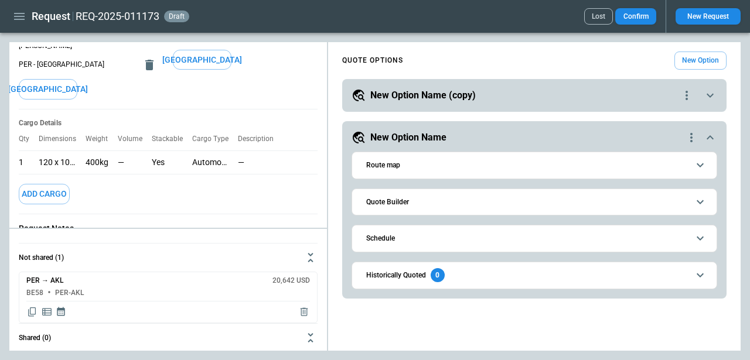
click at [718, 143] on div "**********" at bounding box center [534, 210] width 385 height 178
click at [714, 135] on icon "scrollable content" at bounding box center [710, 138] width 14 height 14
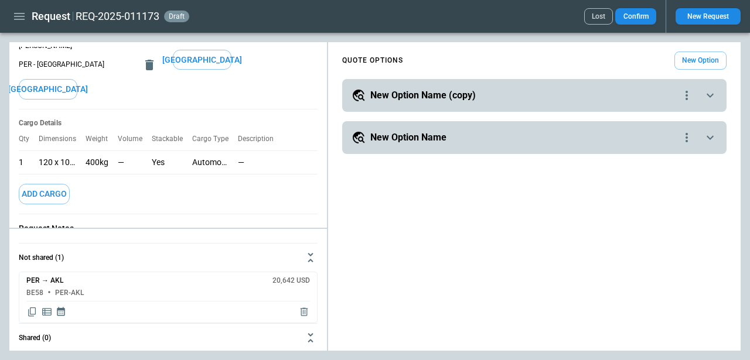
click at [689, 134] on icon "quote-option-actions" at bounding box center [687, 138] width 14 height 14
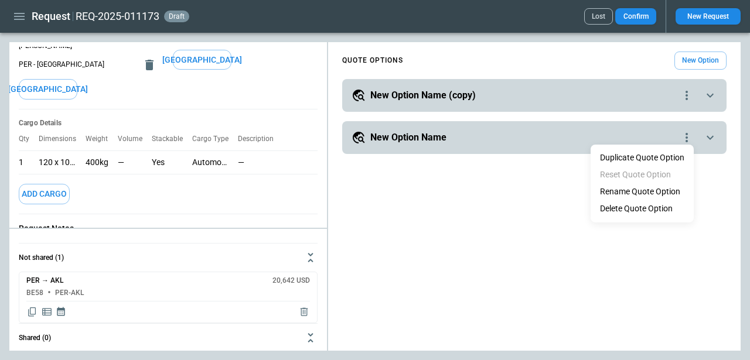
click at [637, 209] on li "Delete Quote Option" at bounding box center [642, 208] width 103 height 17
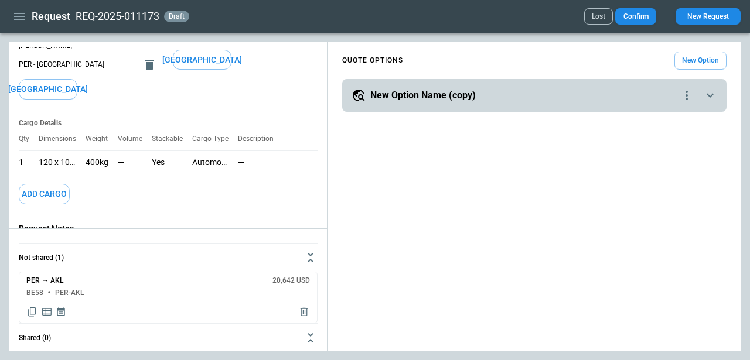
click at [685, 87] on div "**********" at bounding box center [534, 95] width 385 height 33
click at [685, 93] on icon "quote-option-actions" at bounding box center [687, 96] width 14 height 14
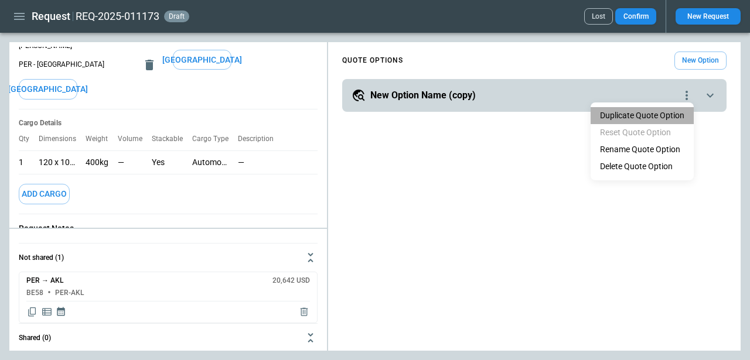
click at [655, 117] on button "Duplicate Quote Option" at bounding box center [642, 115] width 103 height 17
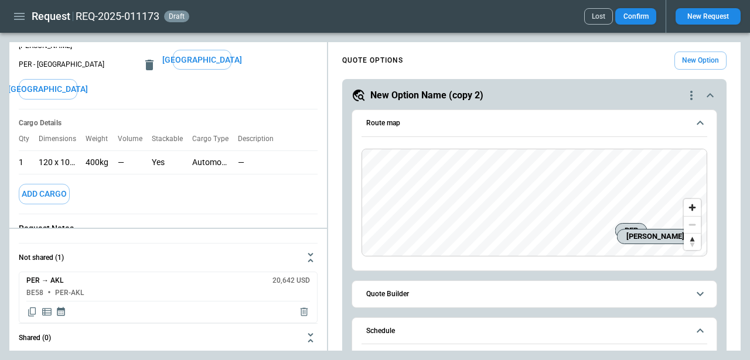
scroll to position [42, 0]
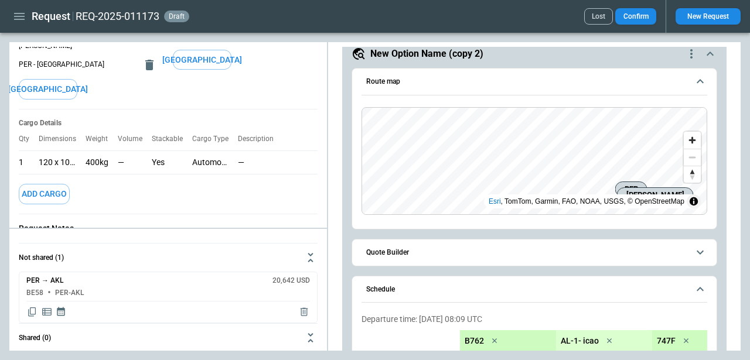
click at [710, 54] on icon "scrollable content" at bounding box center [710, 54] width 14 height 14
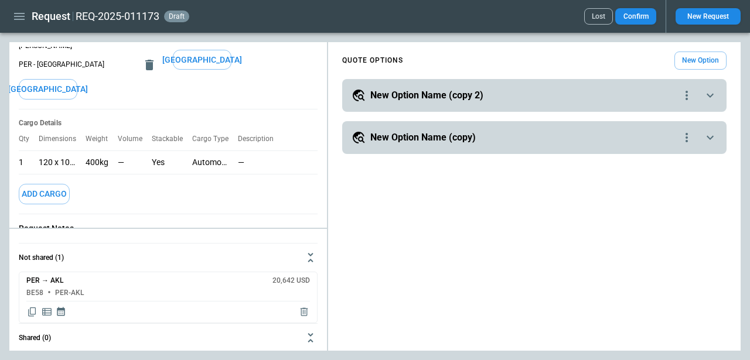
scroll to position [0, 0]
click at [710, 133] on icon "scrollable content" at bounding box center [710, 138] width 14 height 14
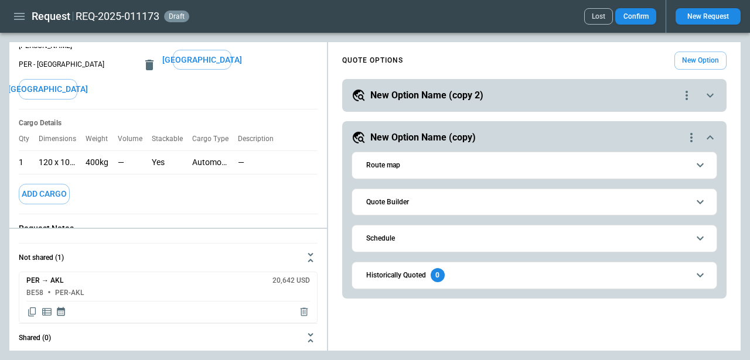
click at [626, 200] on span "Quote Builder" at bounding box center [527, 203] width 322 height 8
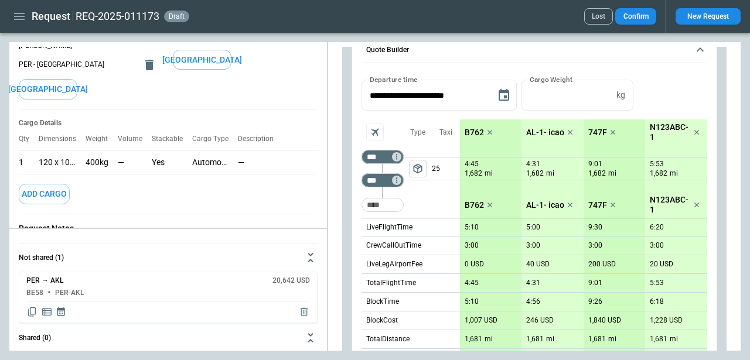
scroll to position [154, 0]
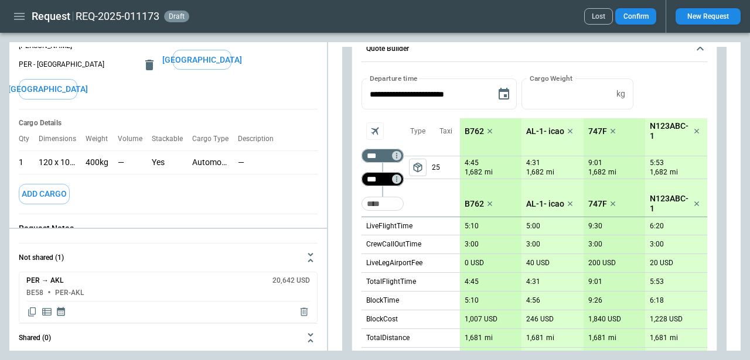
click at [382, 183] on input "***" at bounding box center [380, 180] width 33 height 12
type input "*"
type input "***"
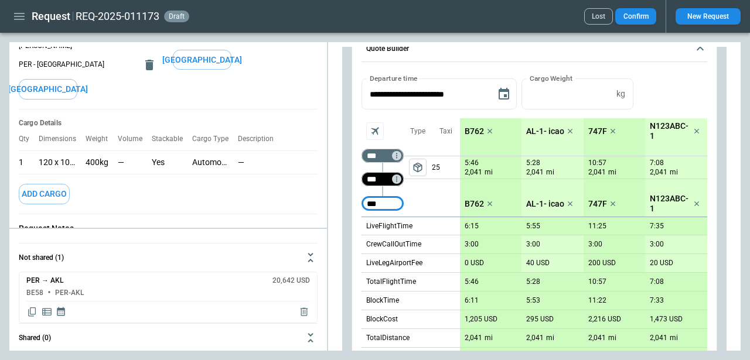
type input "***"
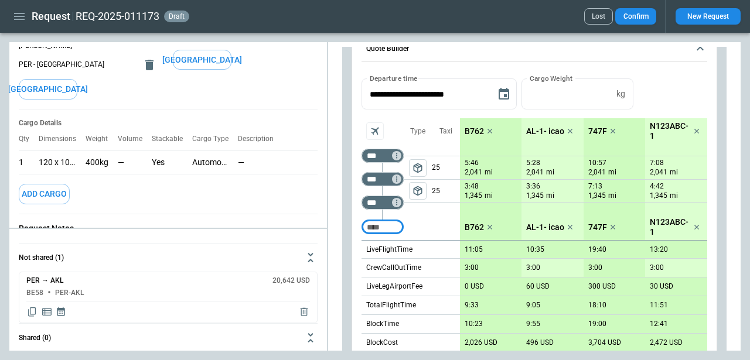
click at [418, 173] on span "package_2" at bounding box center [418, 168] width 12 height 12
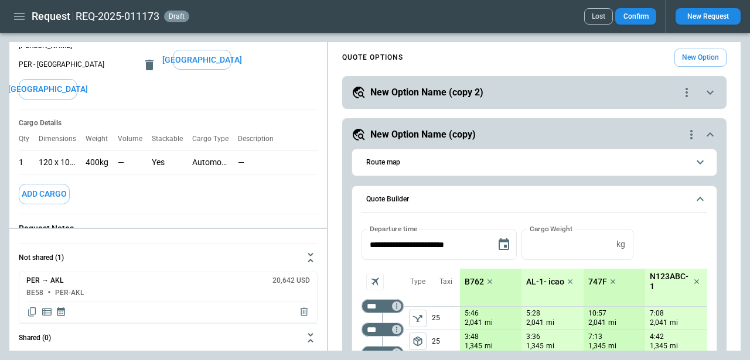
scroll to position [0, 0]
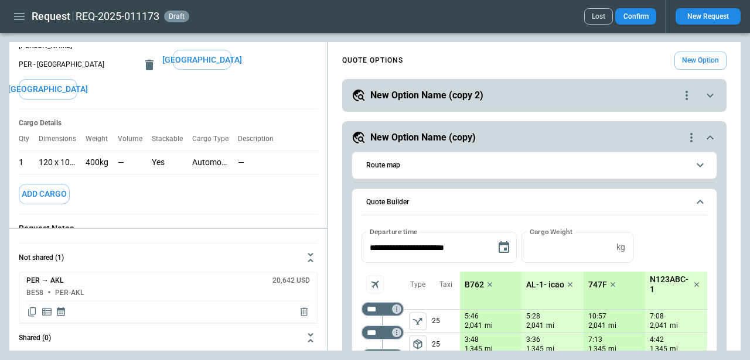
click at [443, 174] on button "Route map" at bounding box center [535, 165] width 346 height 26
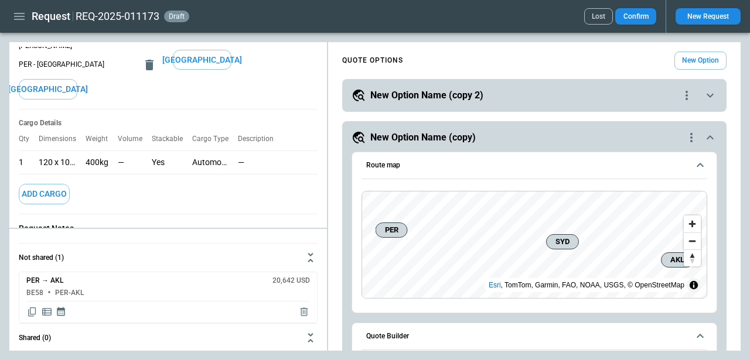
click at [443, 174] on button "Route map" at bounding box center [535, 165] width 346 height 27
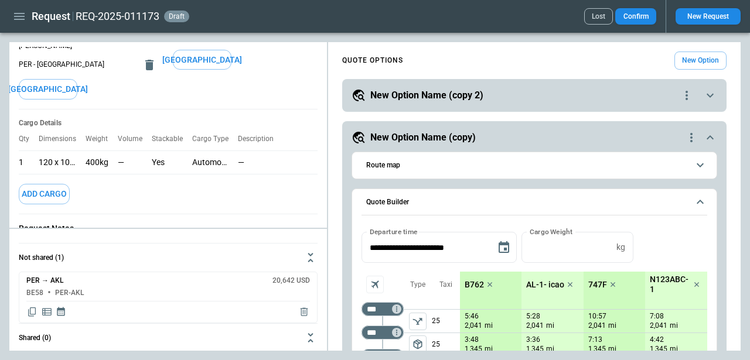
click at [443, 207] on button "Quote Builder" at bounding box center [535, 202] width 346 height 27
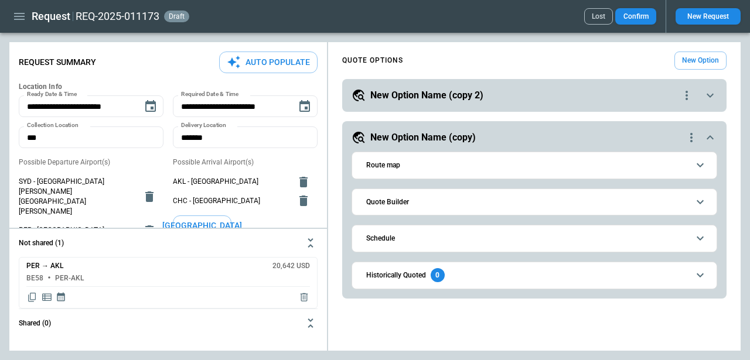
scroll to position [9, 0]
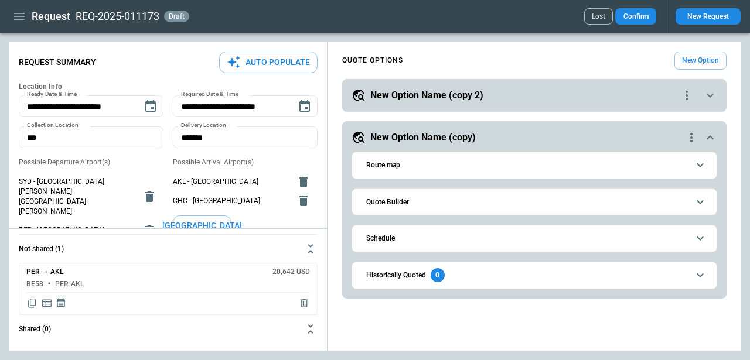
click at [712, 139] on icon "scrollable content" at bounding box center [710, 138] width 14 height 14
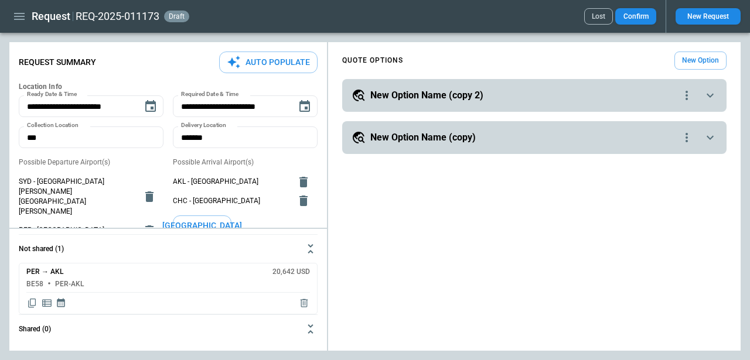
click at [587, 19] on button "Lost" at bounding box center [598, 16] width 29 height 16
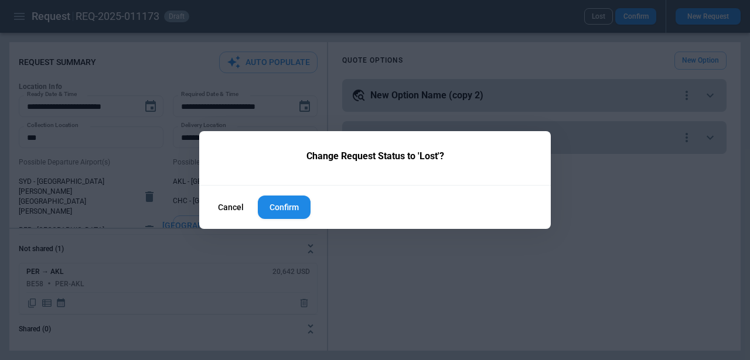
click at [217, 209] on button "Cancel" at bounding box center [231, 207] width 45 height 25
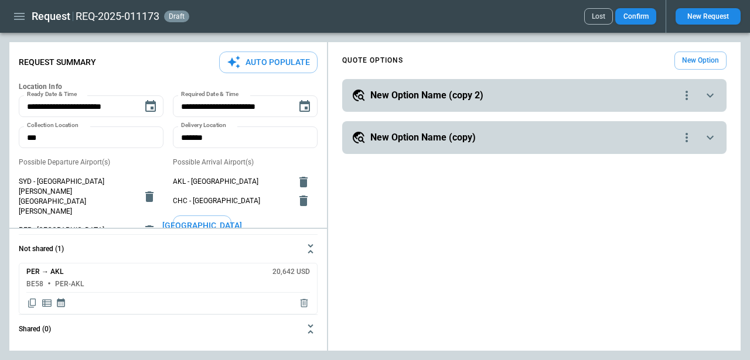
click at [634, 13] on button "Confirm" at bounding box center [635, 16] width 41 height 16
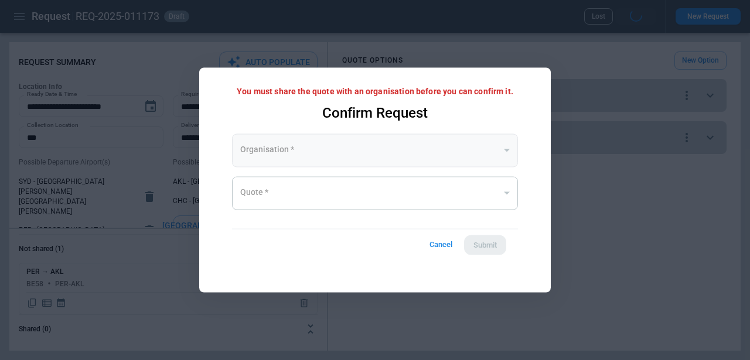
click at [402, 164] on div "​" at bounding box center [375, 150] width 286 height 33
click at [455, 162] on div "​" at bounding box center [375, 150] width 286 height 33
click at [491, 206] on div "​" at bounding box center [375, 192] width 286 height 33
click at [442, 246] on button "Cancel" at bounding box center [441, 245] width 38 height 22
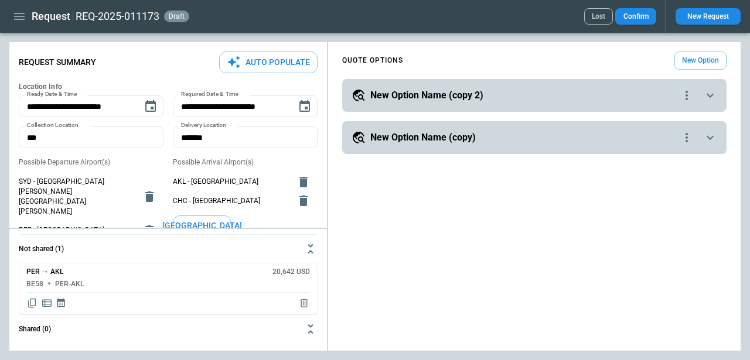
click at [454, 247] on div "**********" at bounding box center [534, 199] width 413 height 304
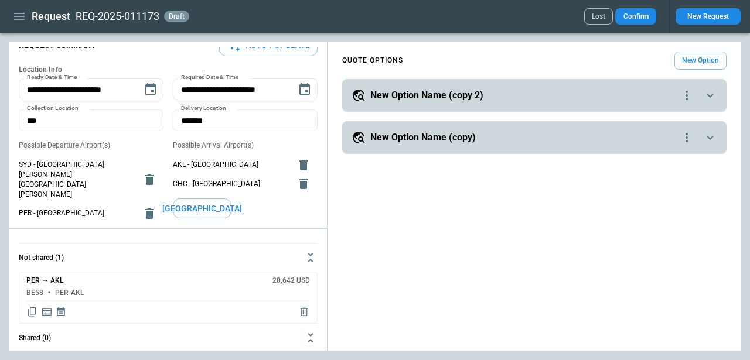
scroll to position [0, 0]
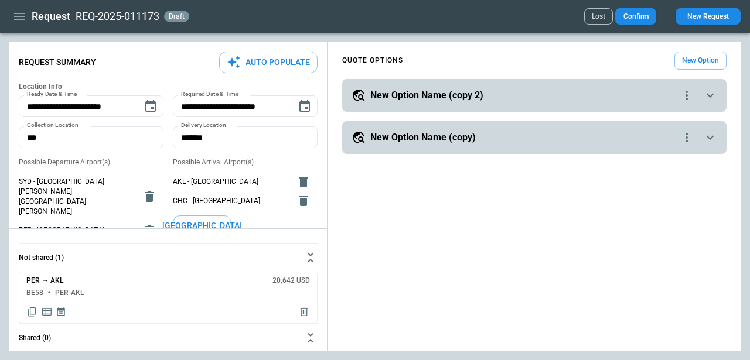
click at [210, 56] on div "Request Summary Auto Populate" at bounding box center [168, 63] width 299 height 22
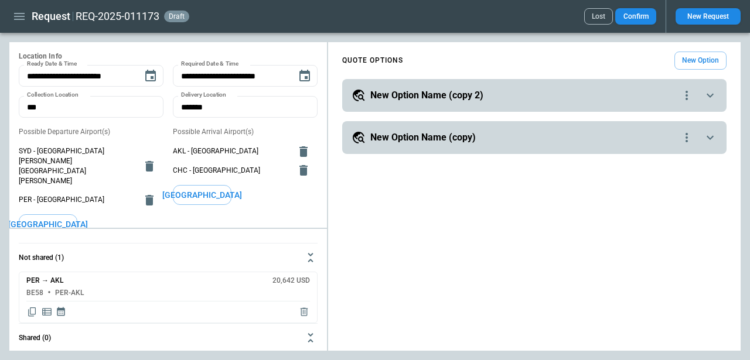
scroll to position [19, 0]
